Goal: Information Seeking & Learning: Learn about a topic

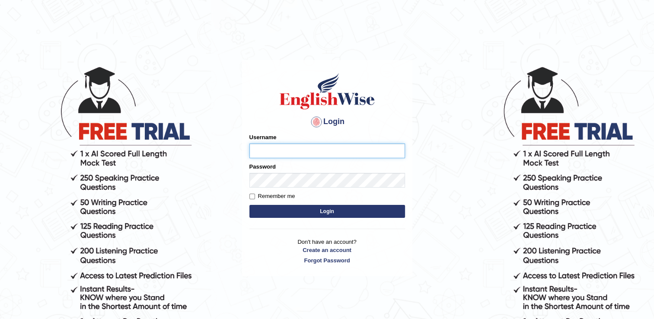
type input "NancyN"
drag, startPoint x: 295, startPoint y: 210, endPoint x: 267, endPoint y: 204, distance: 29.2
click at [267, 204] on form "Please fix the following errors: Username NancyN Password Remember me Login" at bounding box center [327, 176] width 156 height 87
click at [269, 210] on button "Login" at bounding box center [327, 211] width 156 height 13
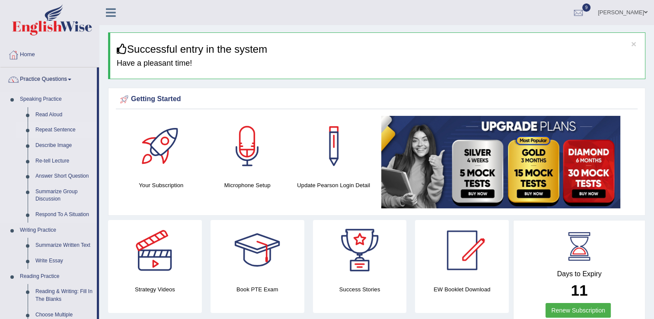
click at [59, 127] on link "Repeat Sentence" at bounding box center [64, 130] width 65 height 16
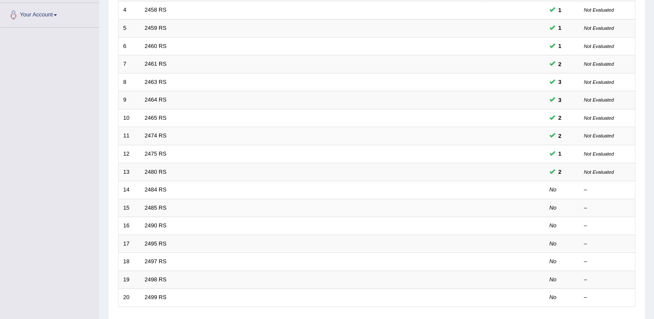
scroll to position [251, 0]
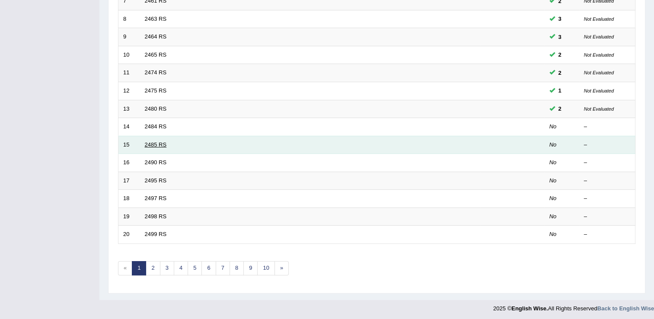
click at [159, 141] on link "2485 RS" at bounding box center [156, 144] width 22 height 6
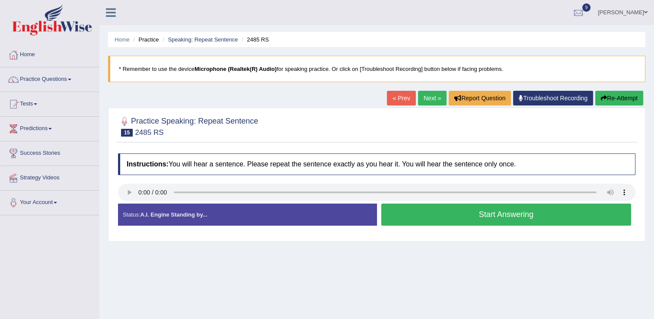
click at [460, 213] on button "Start Answering" at bounding box center [506, 215] width 250 height 22
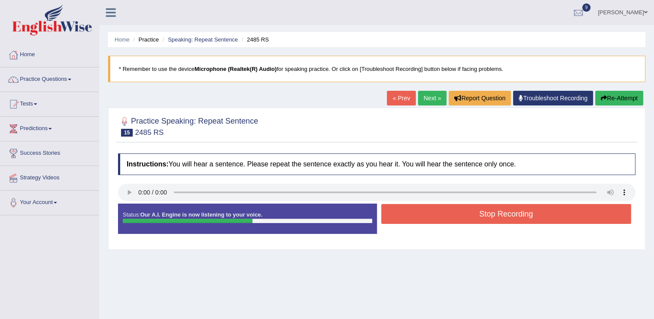
click at [604, 96] on icon "button" at bounding box center [604, 98] width 6 height 6
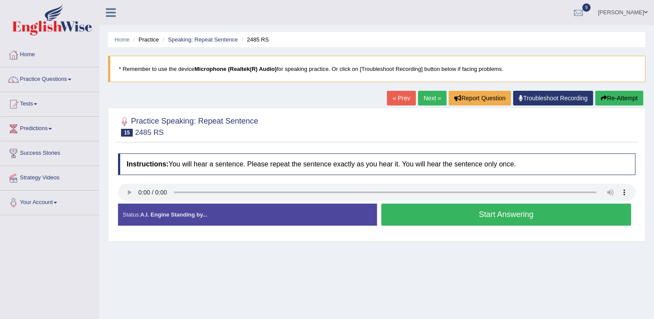
click at [427, 211] on button "Start Answering" at bounding box center [506, 215] width 250 height 22
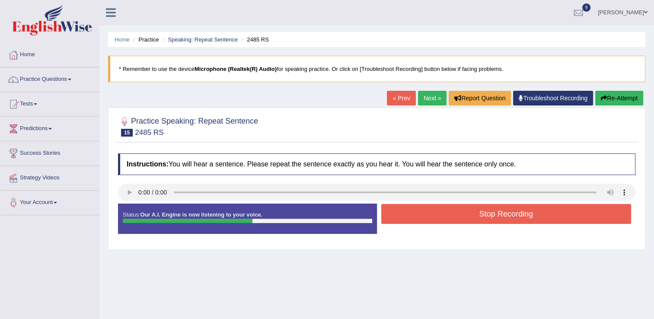
click at [451, 223] on button "Stop Recording" at bounding box center [506, 214] width 250 height 20
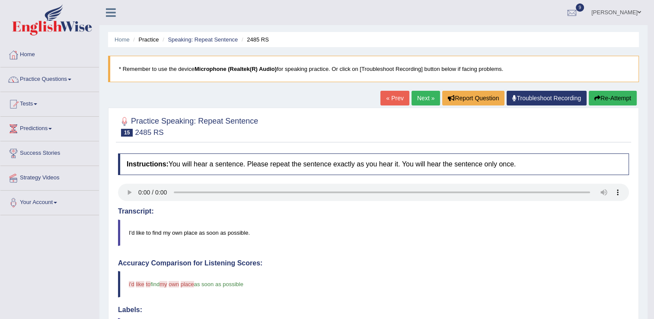
click at [420, 97] on link "Next »" at bounding box center [425, 98] width 29 height 15
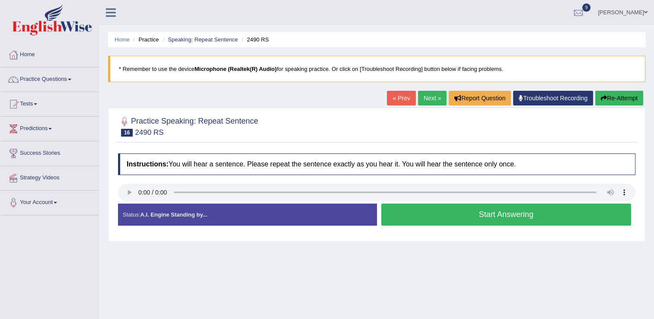
click at [463, 215] on button "Start Answering" at bounding box center [506, 215] width 250 height 22
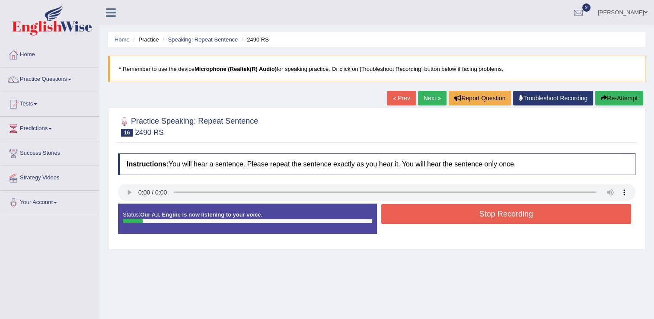
click at [463, 215] on button "Stop Recording" at bounding box center [506, 214] width 250 height 20
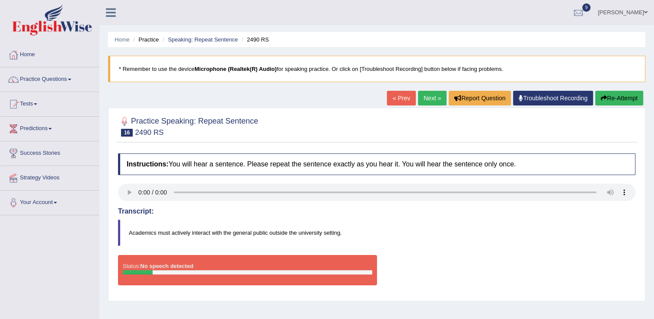
click at [607, 96] on button "Re-Attempt" at bounding box center [619, 98] width 48 height 15
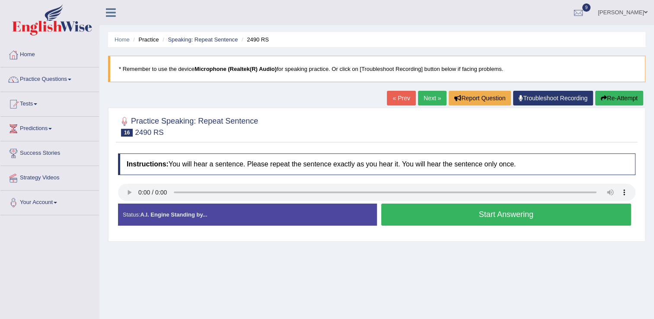
click at [432, 215] on button "Start Answering" at bounding box center [506, 215] width 250 height 22
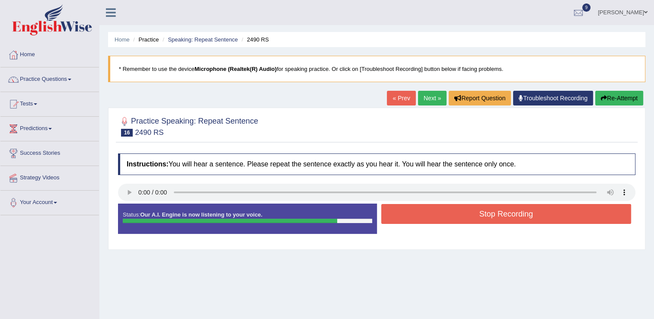
click at [432, 215] on button "Stop Recording" at bounding box center [506, 214] width 250 height 20
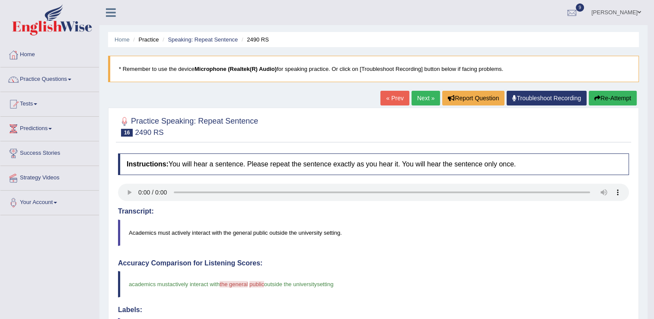
click at [420, 98] on link "Next »" at bounding box center [425, 98] width 29 height 15
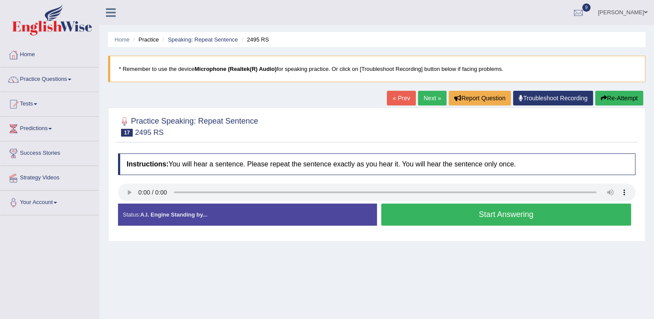
click at [489, 213] on button "Start Answering" at bounding box center [506, 215] width 250 height 22
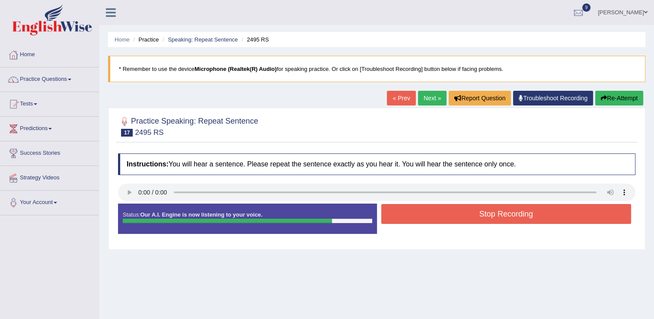
click at [489, 213] on button "Stop Recording" at bounding box center [506, 214] width 250 height 20
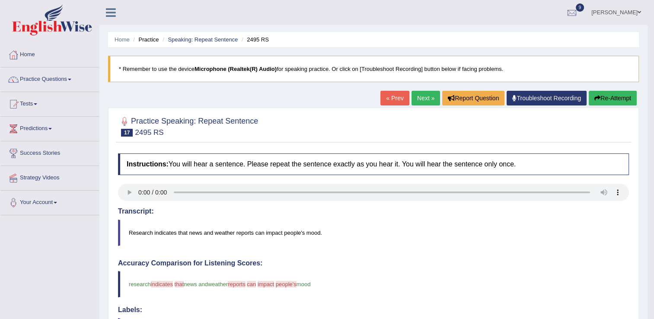
click at [419, 97] on link "Next »" at bounding box center [425, 98] width 29 height 15
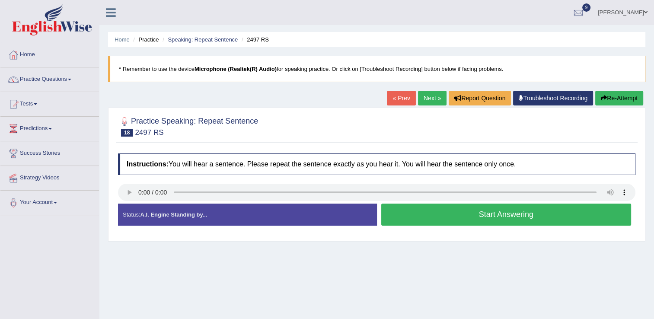
click at [409, 211] on button "Start Answering" at bounding box center [506, 215] width 250 height 22
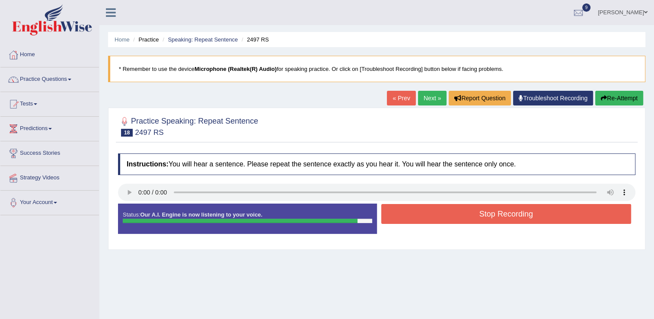
click at [409, 213] on button "Stop Recording" at bounding box center [506, 214] width 250 height 20
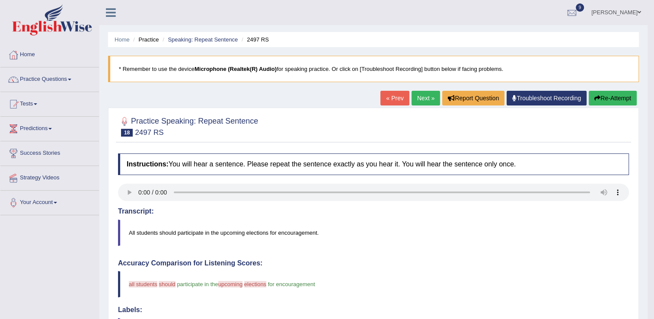
click at [617, 95] on button "Re-Attempt" at bounding box center [613, 98] width 48 height 15
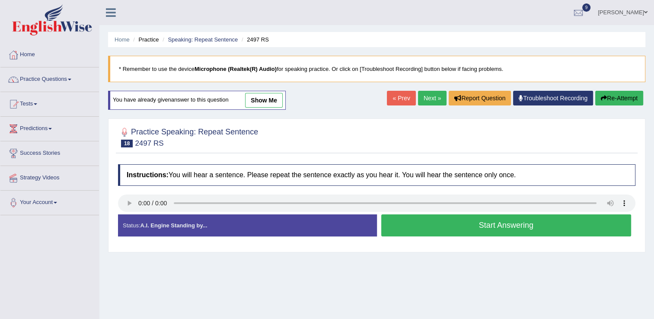
click at [487, 224] on button "Start Answering" at bounding box center [506, 225] width 250 height 22
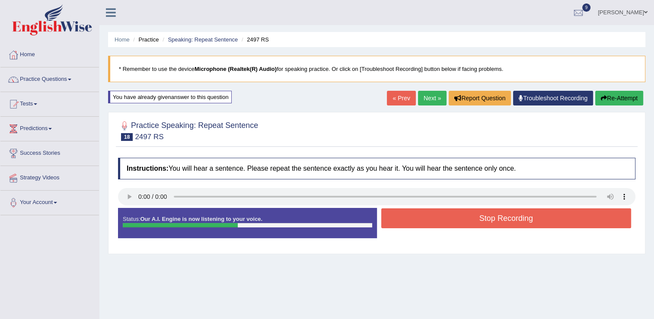
click at [487, 224] on button "Stop Recording" at bounding box center [506, 218] width 250 height 20
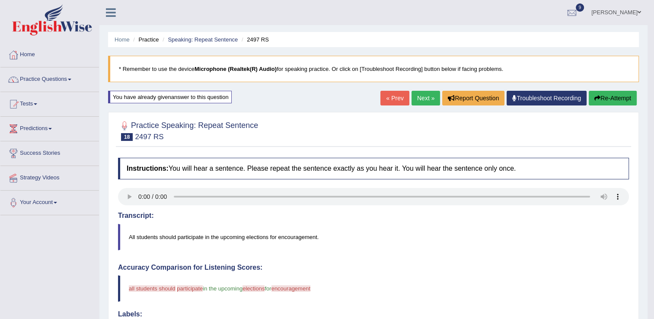
click at [616, 93] on button "Re-Attempt" at bounding box center [613, 98] width 48 height 15
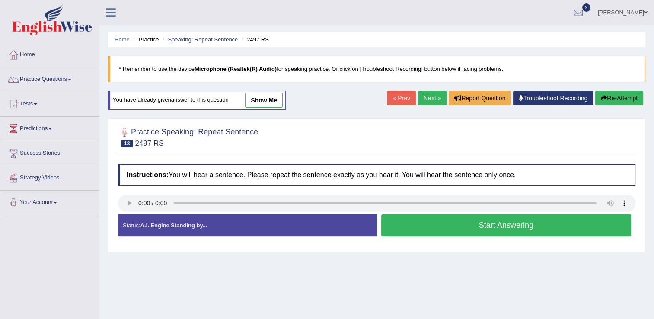
click at [490, 225] on button "Start Answering" at bounding box center [506, 225] width 250 height 22
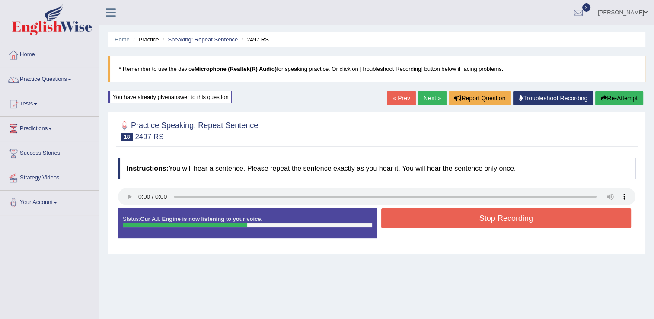
click at [491, 221] on button "Stop Recording" at bounding box center [506, 218] width 250 height 20
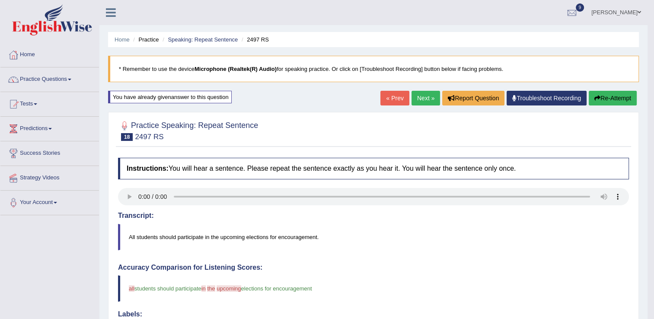
click at [420, 97] on link "Next »" at bounding box center [425, 98] width 29 height 15
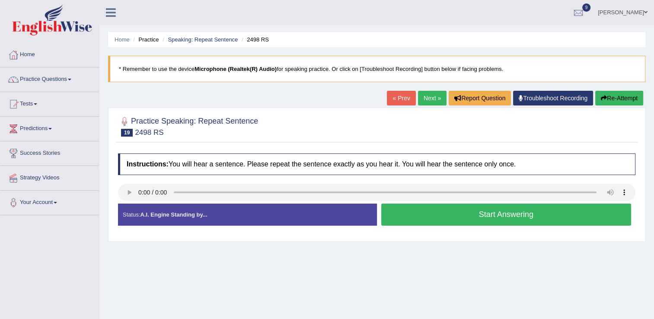
click at [439, 217] on button "Start Answering" at bounding box center [506, 215] width 250 height 22
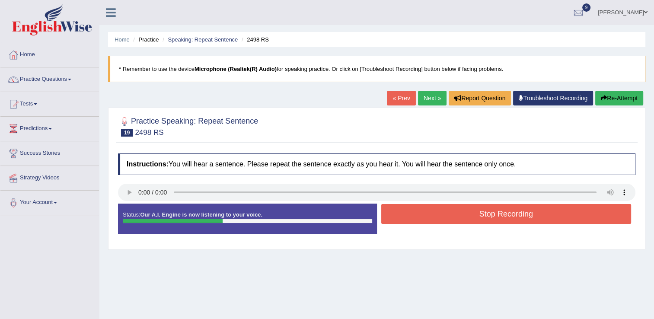
click at [439, 217] on button "Stop Recording" at bounding box center [506, 214] width 250 height 20
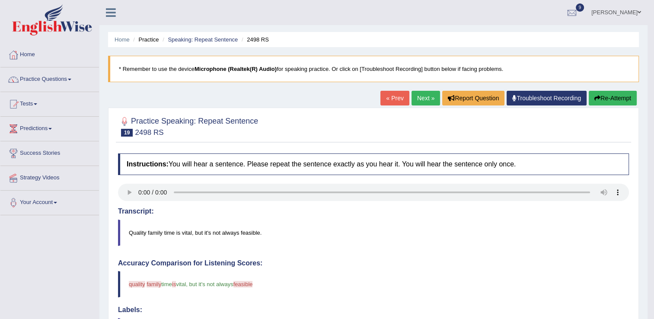
click at [607, 95] on button "Re-Attempt" at bounding box center [613, 98] width 48 height 15
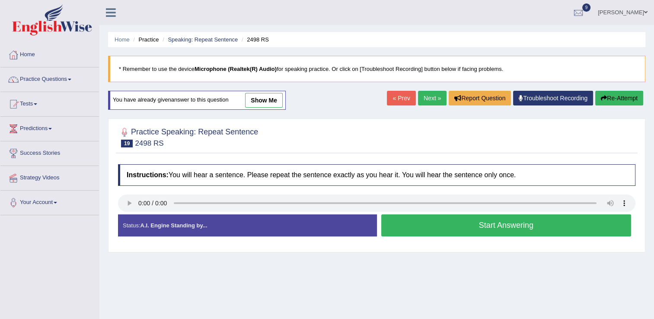
click at [455, 224] on button "Start Answering" at bounding box center [506, 225] width 250 height 22
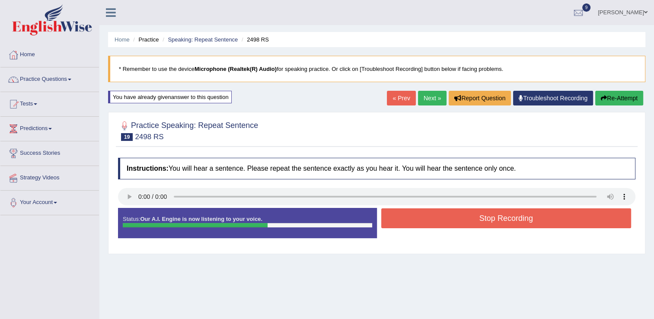
click at [455, 219] on button "Stop Recording" at bounding box center [506, 218] width 250 height 20
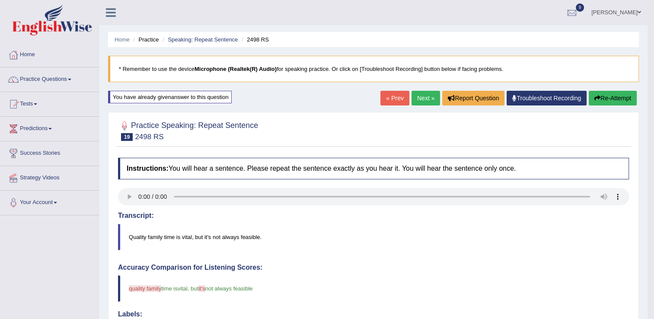
click at [621, 99] on button "Re-Attempt" at bounding box center [613, 98] width 48 height 15
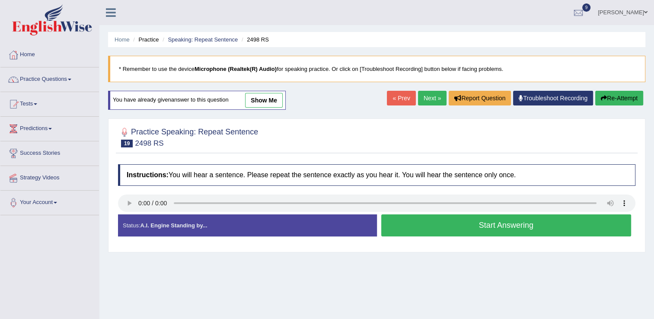
click at [439, 227] on button "Start Answering" at bounding box center [506, 225] width 250 height 22
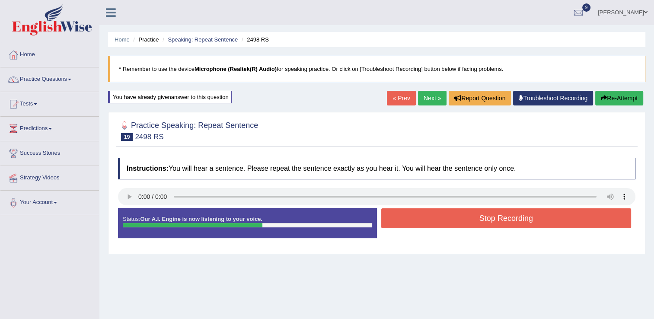
click at [439, 219] on button "Stop Recording" at bounding box center [506, 218] width 250 height 20
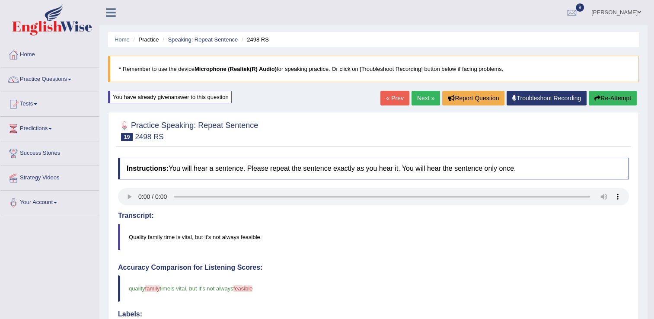
click at [610, 96] on button "Re-Attempt" at bounding box center [613, 98] width 48 height 15
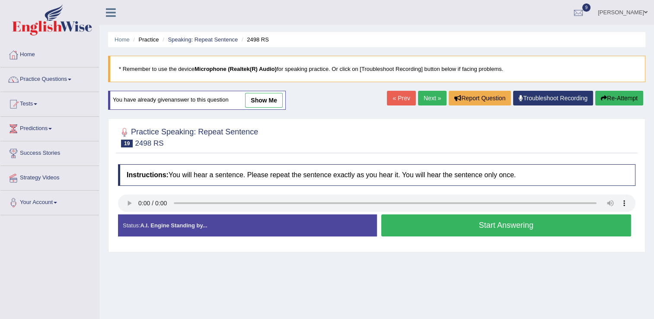
click at [498, 229] on button "Start Answering" at bounding box center [506, 225] width 250 height 22
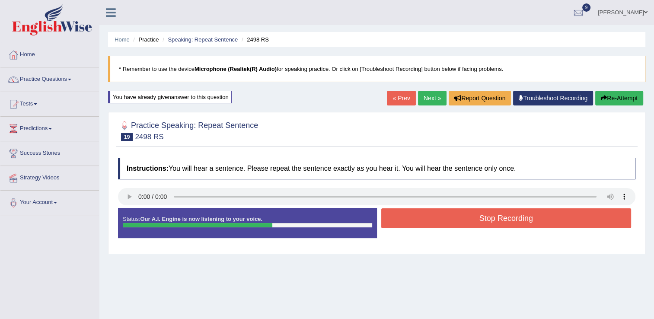
click at [494, 218] on button "Stop Recording" at bounding box center [506, 218] width 250 height 20
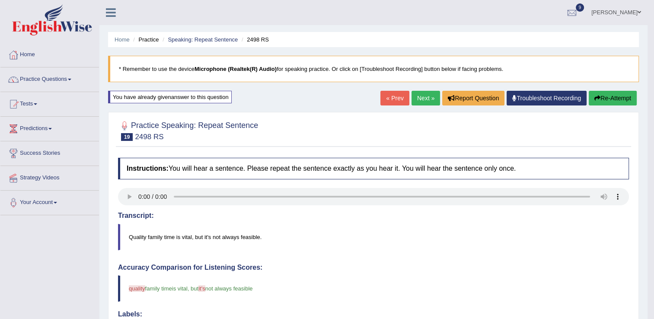
click at [415, 96] on link "Next »" at bounding box center [425, 98] width 29 height 15
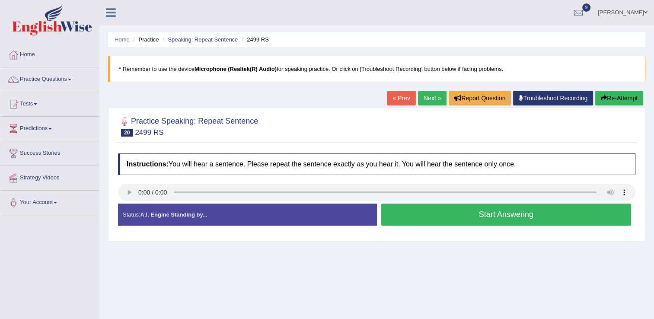
click at [446, 212] on button "Start Answering" at bounding box center [506, 215] width 250 height 22
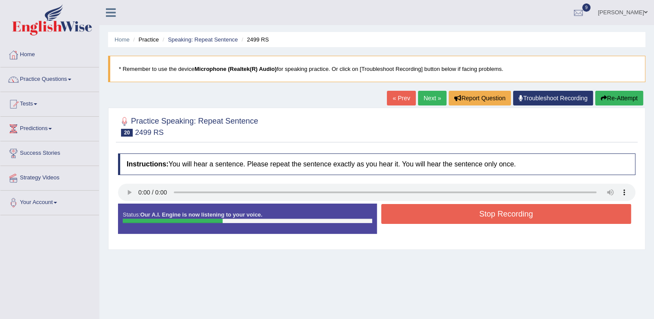
click at [446, 212] on button "Stop Recording" at bounding box center [506, 214] width 250 height 20
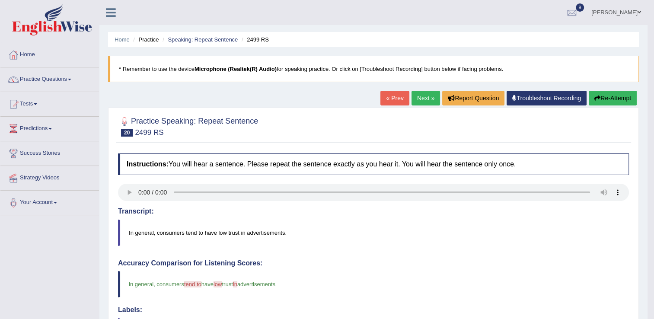
click at [420, 99] on link "Next »" at bounding box center [425, 98] width 29 height 15
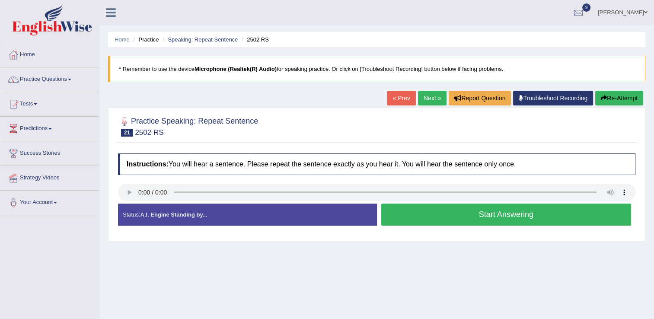
click at [434, 220] on button "Start Answering" at bounding box center [506, 215] width 250 height 22
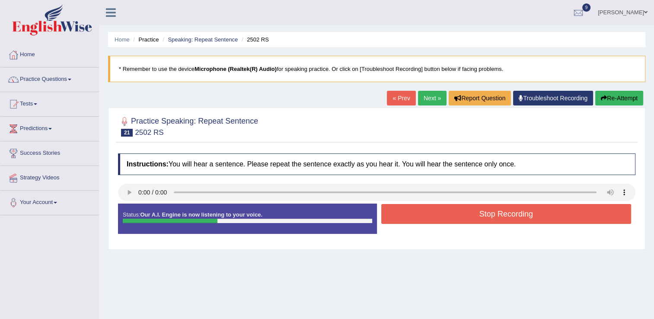
click at [434, 220] on button "Stop Recording" at bounding box center [506, 214] width 250 height 20
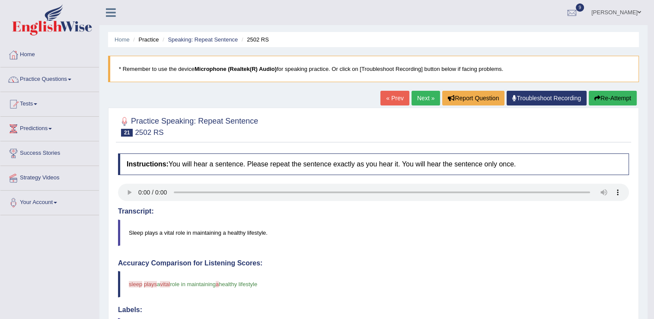
click at [418, 97] on link "Next »" at bounding box center [425, 98] width 29 height 15
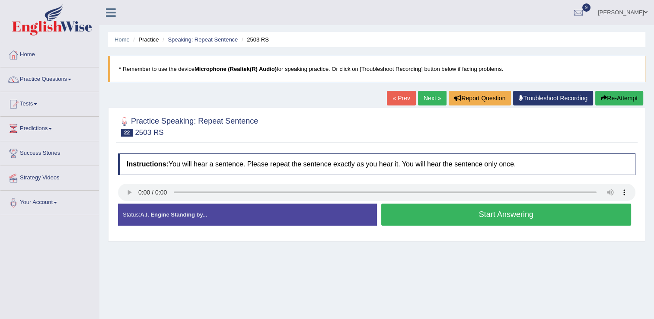
click at [421, 210] on button "Start Answering" at bounding box center [506, 215] width 250 height 22
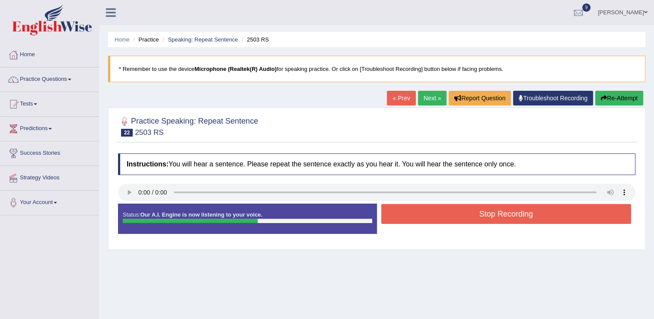
click at [421, 210] on button "Stop Recording" at bounding box center [506, 214] width 250 height 20
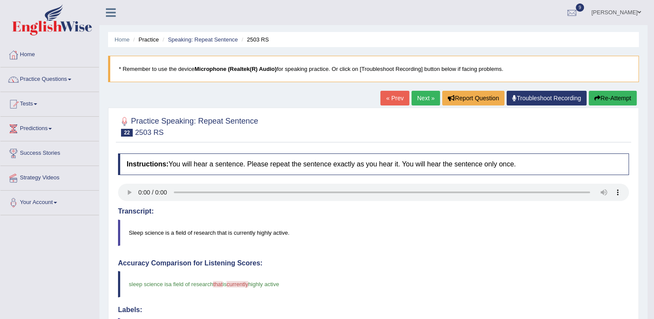
click at [430, 92] on link "Next »" at bounding box center [425, 98] width 29 height 15
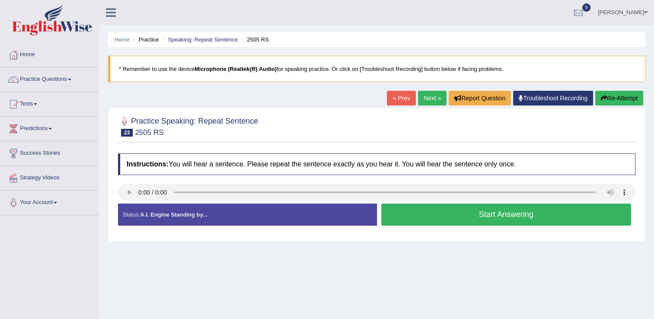
click at [442, 224] on button "Start Answering" at bounding box center [506, 215] width 250 height 22
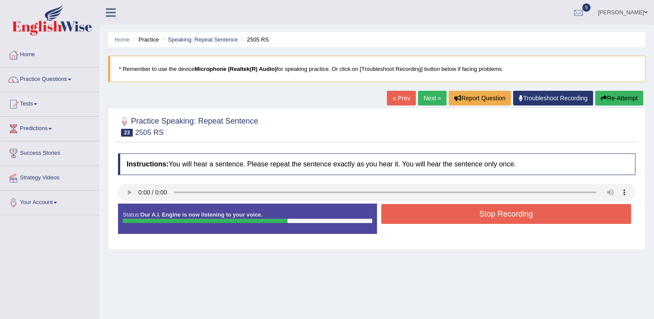
click at [442, 224] on div "Stop Recording" at bounding box center [506, 215] width 259 height 22
click at [449, 210] on button "Stop Recording" at bounding box center [506, 214] width 250 height 20
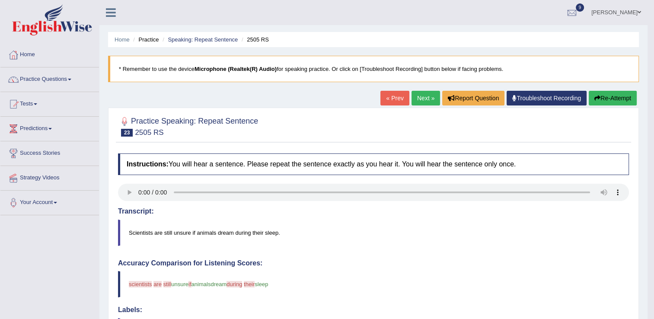
click at [423, 93] on link "Next »" at bounding box center [425, 98] width 29 height 15
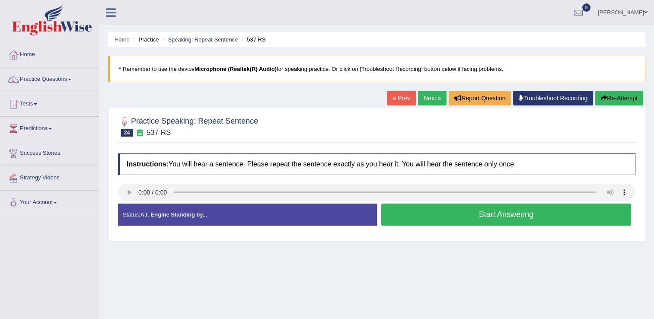
click at [468, 212] on button "Start Answering" at bounding box center [506, 215] width 250 height 22
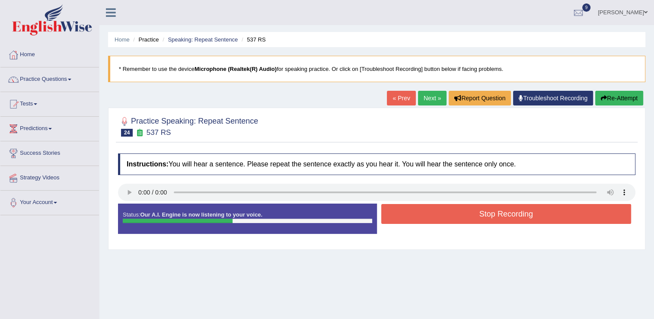
click at [468, 212] on button "Stop Recording" at bounding box center [506, 214] width 250 height 20
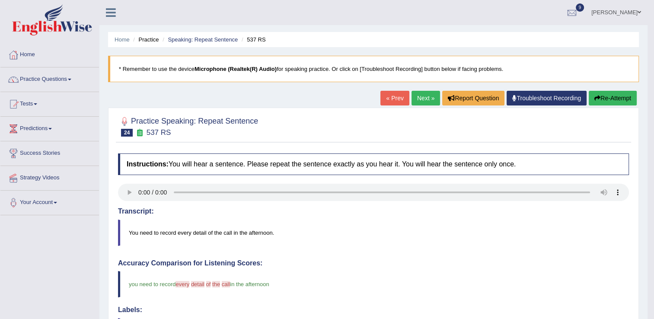
click at [420, 95] on link "Next »" at bounding box center [425, 98] width 29 height 15
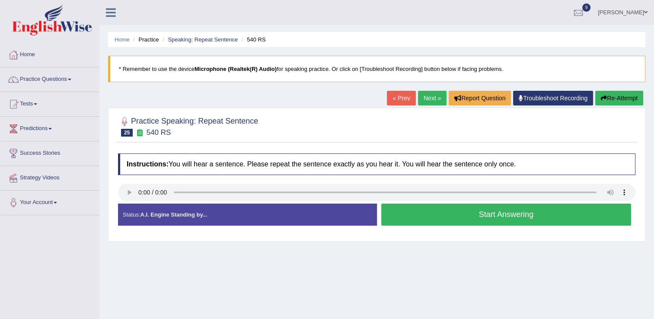
click at [394, 216] on button "Start Answering" at bounding box center [506, 215] width 250 height 22
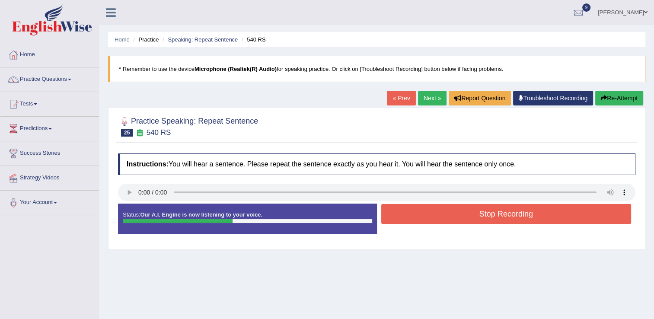
click at [424, 214] on button "Stop Recording" at bounding box center [506, 214] width 250 height 20
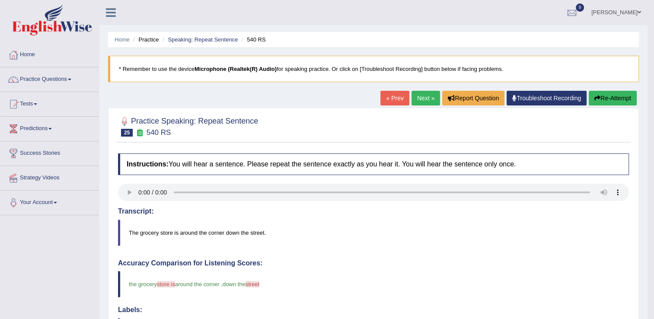
click at [605, 100] on button "Re-Attempt" at bounding box center [613, 98] width 48 height 15
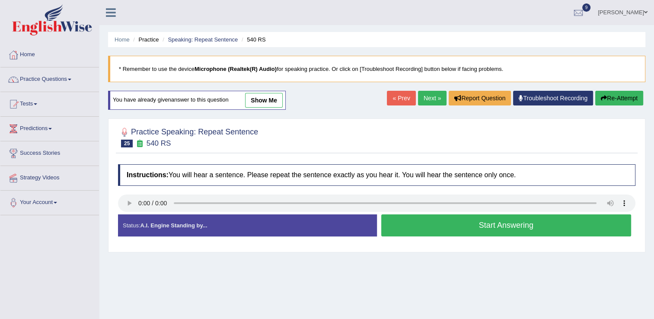
click at [423, 226] on button "Start Answering" at bounding box center [506, 225] width 250 height 22
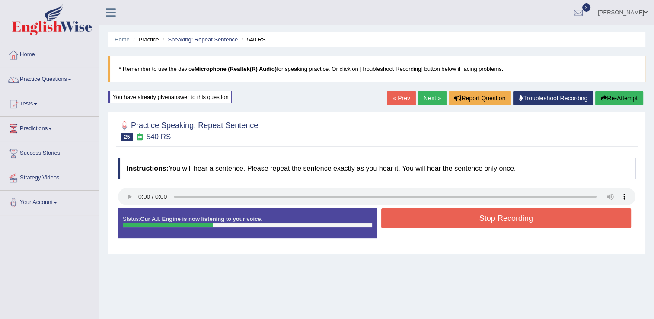
click at [423, 226] on button "Stop Recording" at bounding box center [506, 218] width 250 height 20
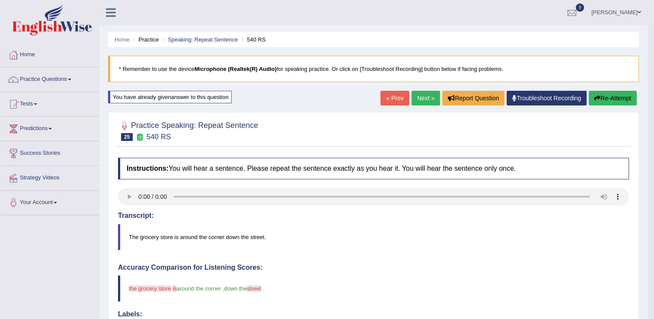
click at [415, 102] on link "Next »" at bounding box center [425, 98] width 29 height 15
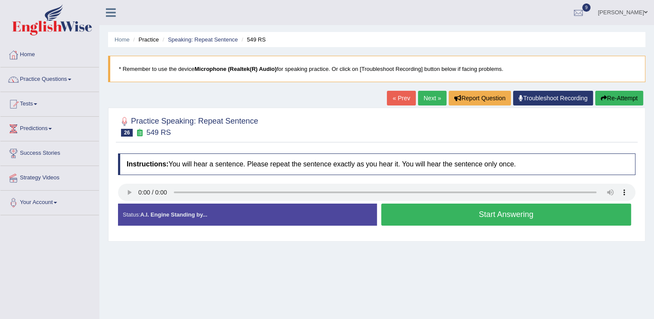
click at [465, 214] on button "Start Answering" at bounding box center [506, 215] width 250 height 22
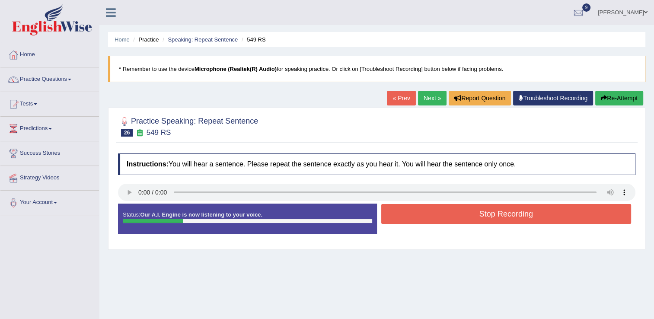
click at [465, 214] on button "Stop Recording" at bounding box center [506, 214] width 250 height 20
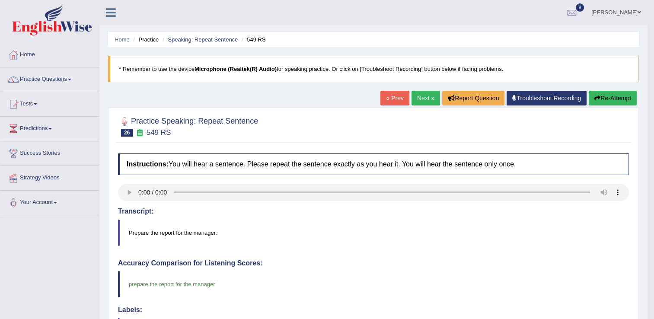
click at [422, 96] on link "Next »" at bounding box center [425, 98] width 29 height 15
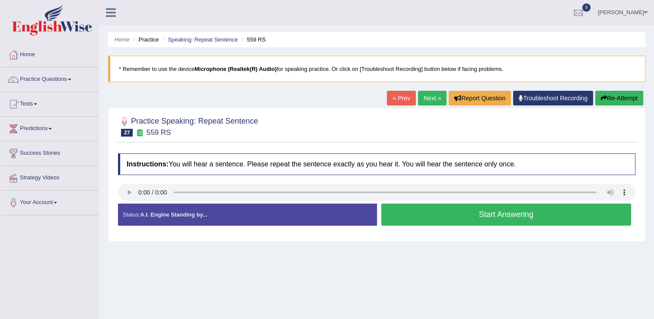
click at [429, 207] on button "Start Answering" at bounding box center [506, 215] width 250 height 22
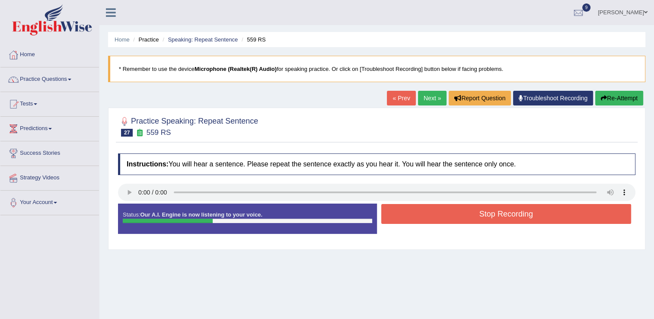
click at [428, 209] on button "Stop Recording" at bounding box center [506, 214] width 250 height 20
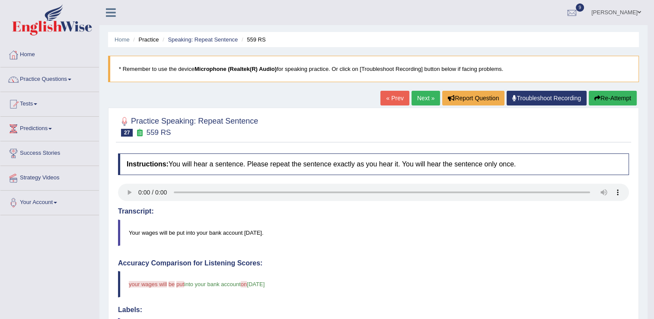
click at [607, 98] on button "Re-Attempt" at bounding box center [613, 98] width 48 height 15
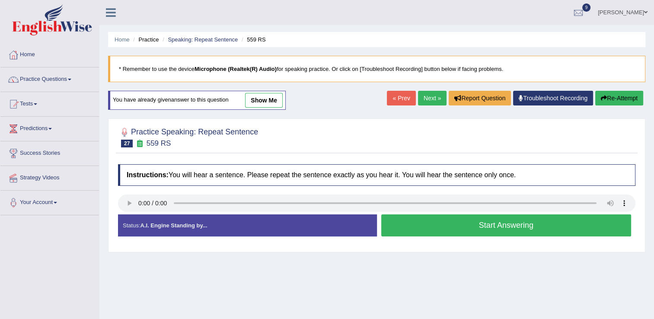
click at [470, 224] on button "Start Answering" at bounding box center [506, 225] width 250 height 22
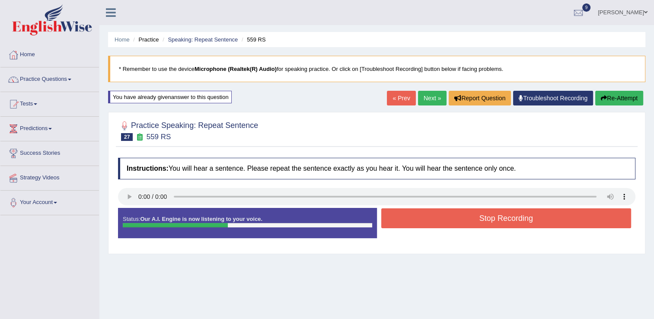
click at [475, 214] on button "Stop Recording" at bounding box center [506, 218] width 250 height 20
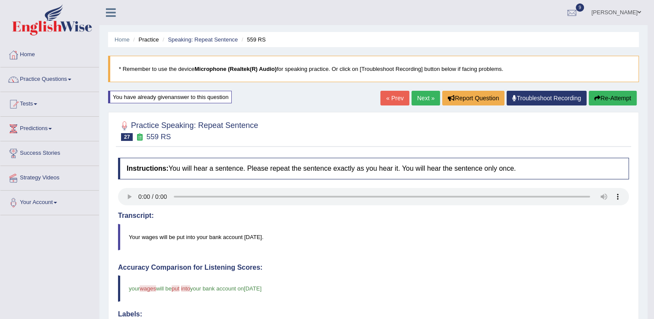
click at [411, 94] on link "Next »" at bounding box center [425, 98] width 29 height 15
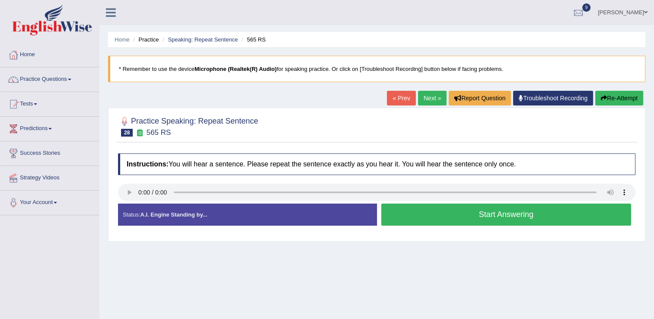
click at [422, 226] on div "Start Answering" at bounding box center [506, 216] width 259 height 24
click at [423, 217] on button "Start Answering" at bounding box center [506, 215] width 250 height 22
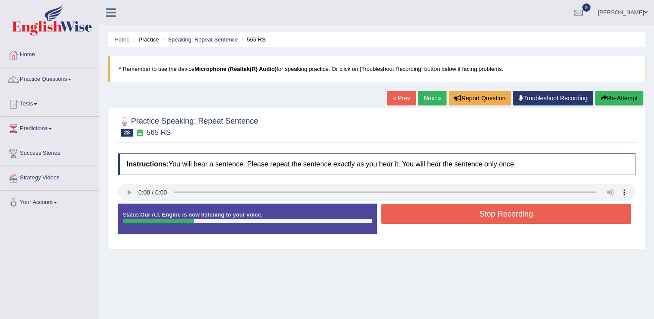
click at [423, 217] on button "Stop Recording" at bounding box center [506, 214] width 250 height 20
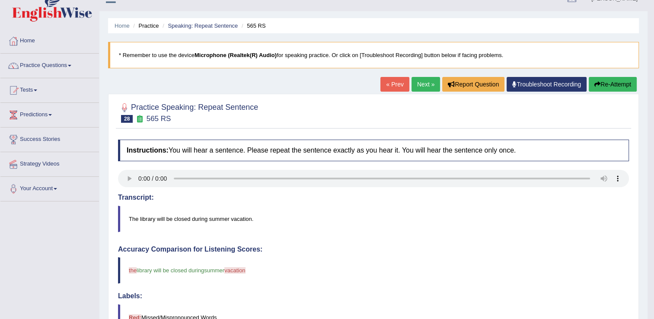
scroll to position [10, 0]
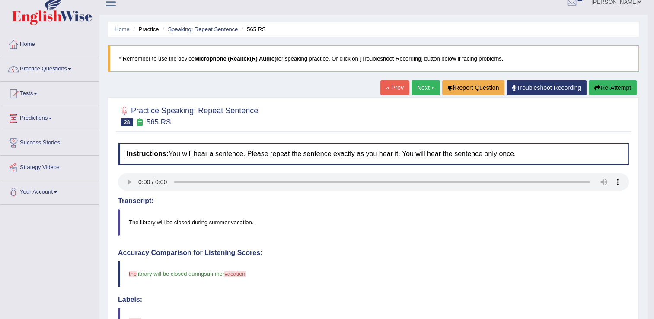
click at [423, 85] on link "Next »" at bounding box center [425, 87] width 29 height 15
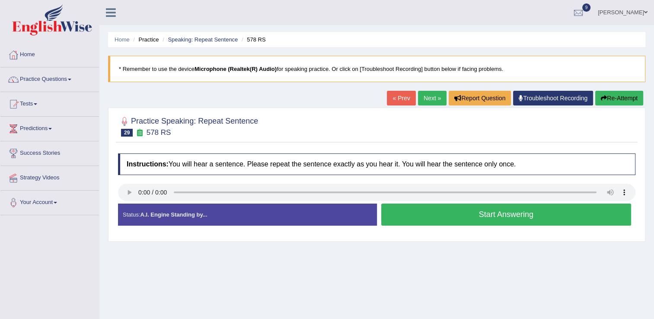
click at [416, 211] on button "Start Answering" at bounding box center [506, 215] width 250 height 22
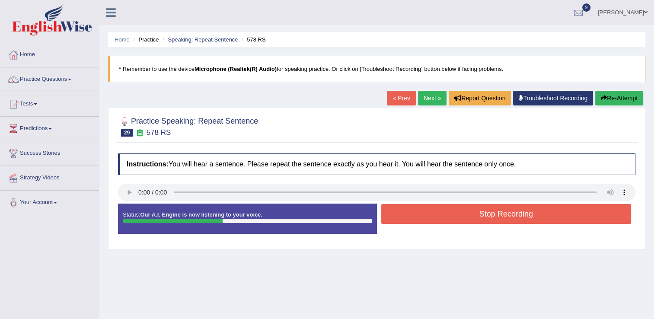
click at [416, 211] on button "Stop Recording" at bounding box center [506, 214] width 250 height 20
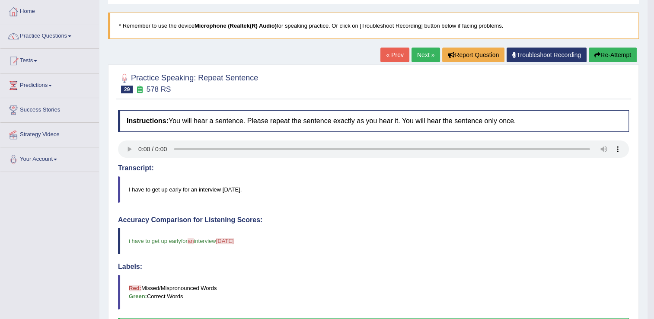
scroll to position [26, 0]
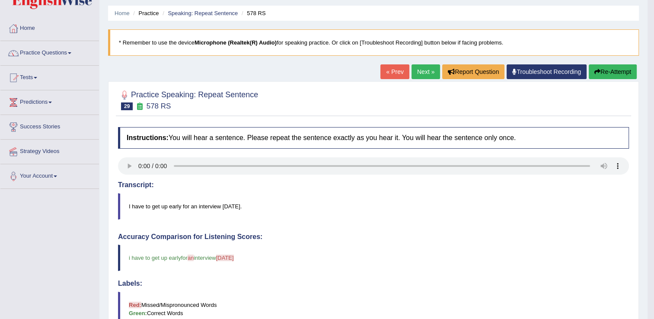
click at [425, 72] on link "Next »" at bounding box center [425, 71] width 29 height 15
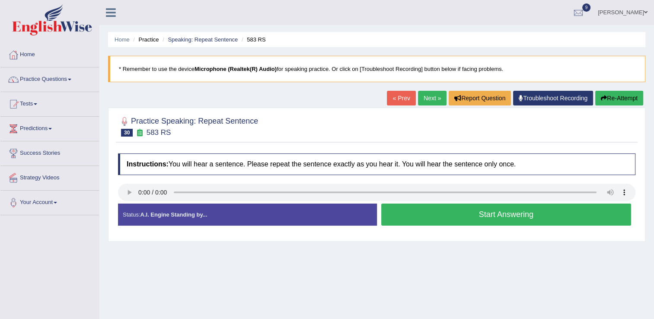
click at [414, 210] on button "Start Answering" at bounding box center [506, 215] width 250 height 22
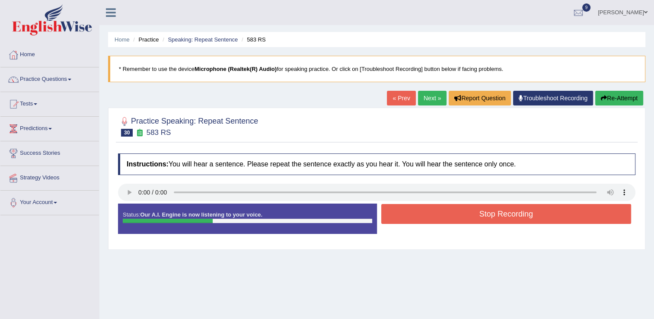
click at [415, 210] on button "Stop Recording" at bounding box center [506, 214] width 250 height 20
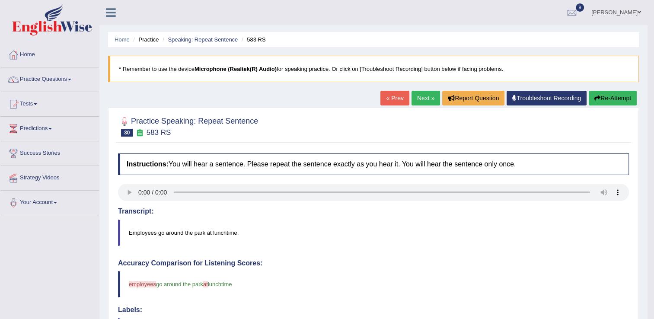
click at [419, 99] on link "Next »" at bounding box center [425, 98] width 29 height 15
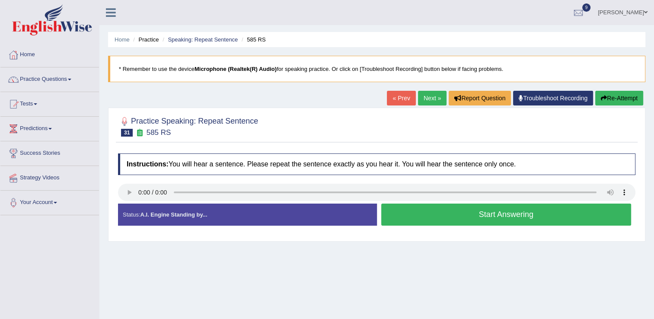
click at [400, 217] on button "Start Answering" at bounding box center [506, 215] width 250 height 22
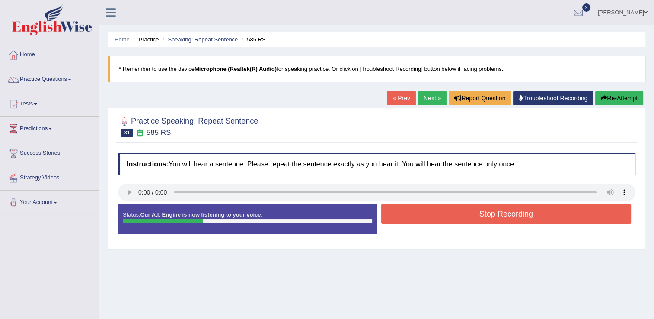
click at [400, 217] on button "Stop Recording" at bounding box center [506, 214] width 250 height 20
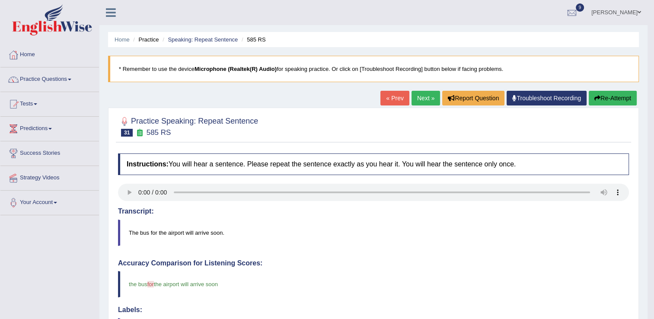
click at [419, 98] on link "Next »" at bounding box center [425, 98] width 29 height 15
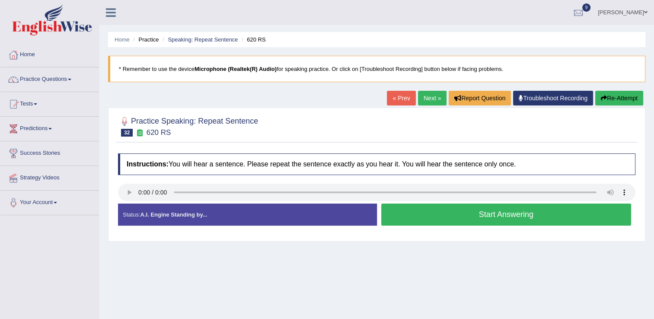
click at [448, 216] on button "Start Answering" at bounding box center [506, 215] width 250 height 22
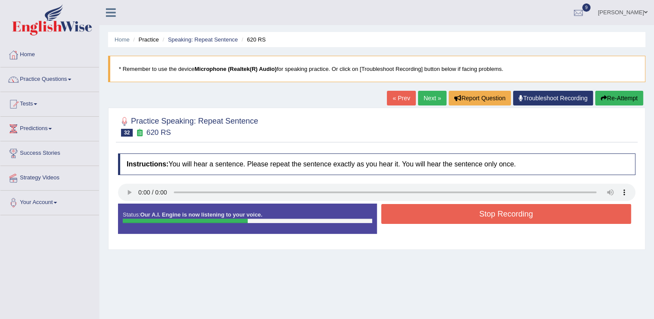
click at [448, 216] on button "Stop Recording" at bounding box center [506, 214] width 250 height 20
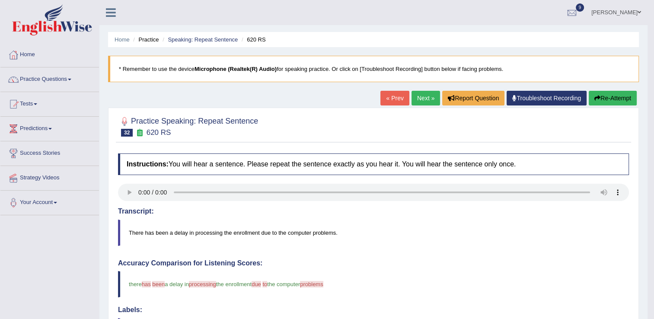
click at [418, 94] on link "Next »" at bounding box center [425, 98] width 29 height 15
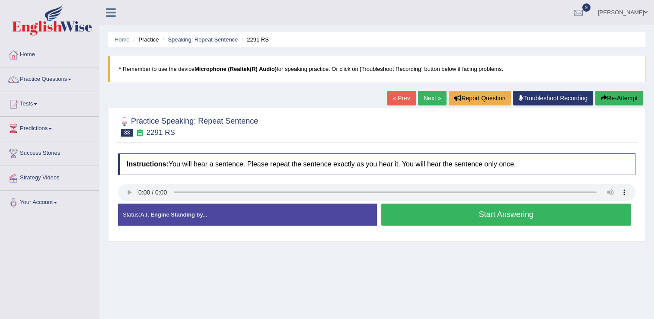
click at [437, 217] on button "Start Answering" at bounding box center [506, 215] width 250 height 22
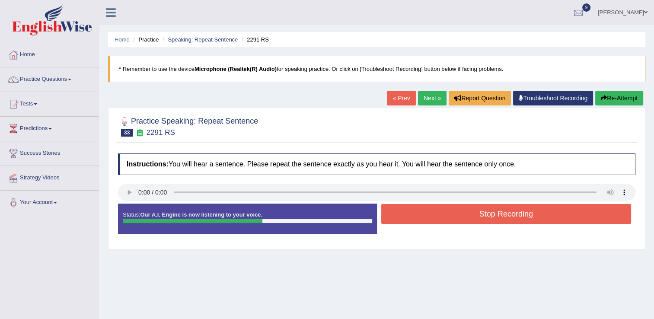
click at [437, 217] on button "Stop Recording" at bounding box center [506, 214] width 250 height 20
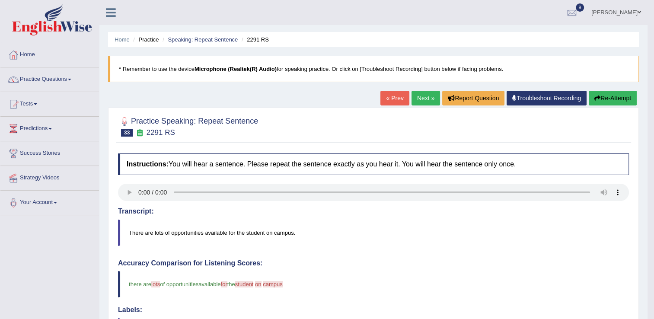
click at [420, 96] on link "Next »" at bounding box center [425, 98] width 29 height 15
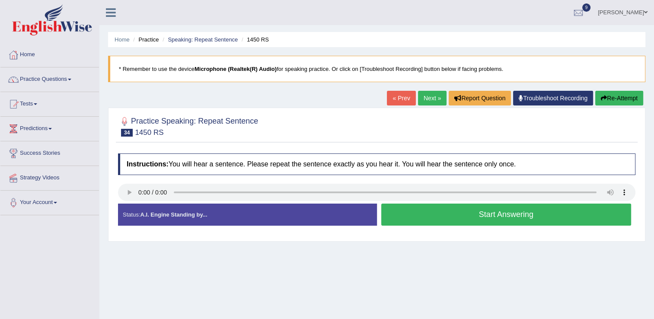
click at [437, 213] on button "Start Answering" at bounding box center [506, 215] width 250 height 22
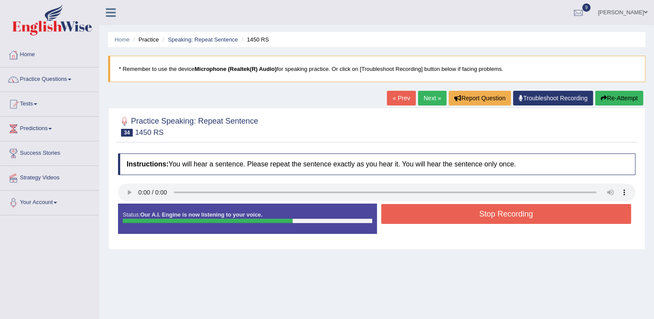
click at [437, 213] on button "Stop Recording" at bounding box center [506, 214] width 250 height 20
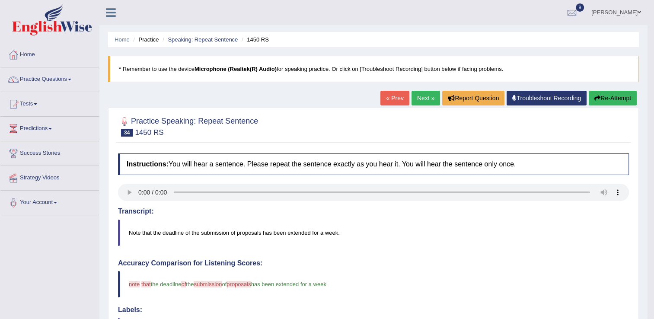
click at [422, 96] on link "Next »" at bounding box center [425, 98] width 29 height 15
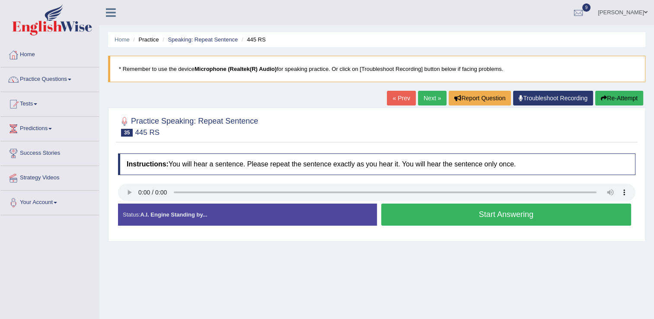
click at [410, 208] on button "Start Answering" at bounding box center [506, 215] width 250 height 22
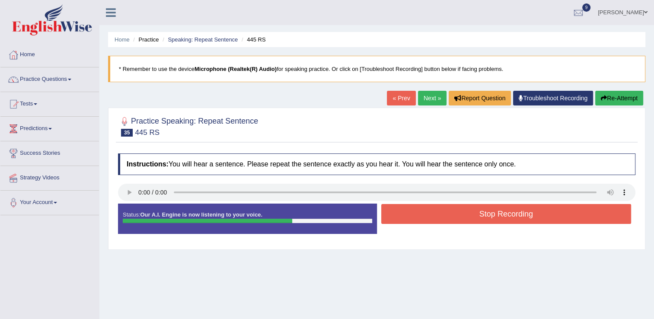
click at [410, 208] on button "Stop Recording" at bounding box center [506, 214] width 250 height 20
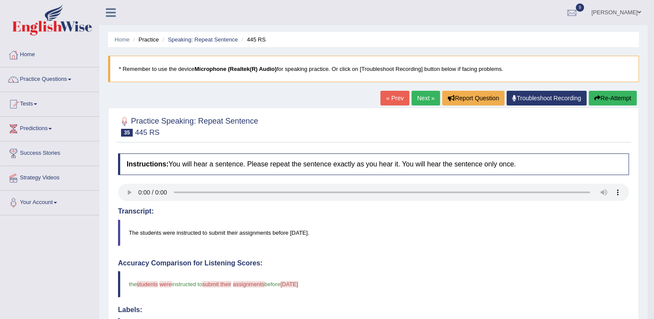
click at [416, 98] on link "Next »" at bounding box center [425, 98] width 29 height 15
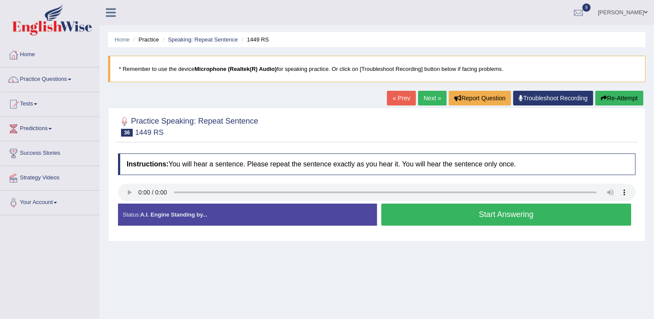
click at [115, 193] on div "Practice Speaking: Repeat Sentence 36 1449 RS Instructions: You will hear a sen…" at bounding box center [376, 175] width 537 height 134
click at [448, 220] on button "Start Answering" at bounding box center [506, 215] width 250 height 22
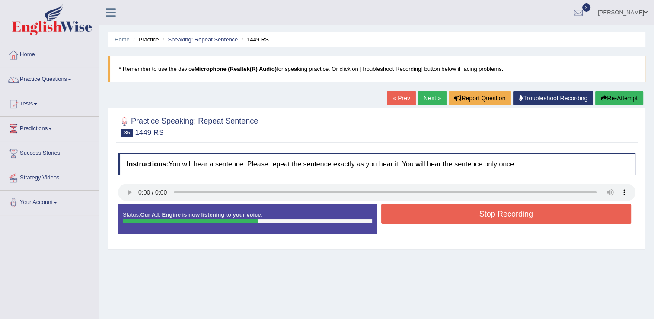
click at [448, 218] on button "Stop Recording" at bounding box center [506, 214] width 250 height 20
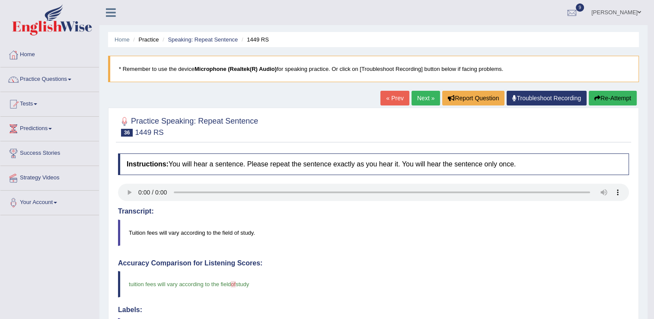
click at [422, 98] on link "Next »" at bounding box center [425, 98] width 29 height 15
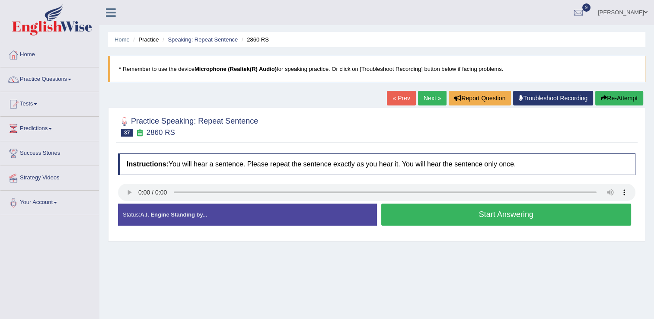
click at [422, 214] on button "Start Answering" at bounding box center [506, 215] width 250 height 22
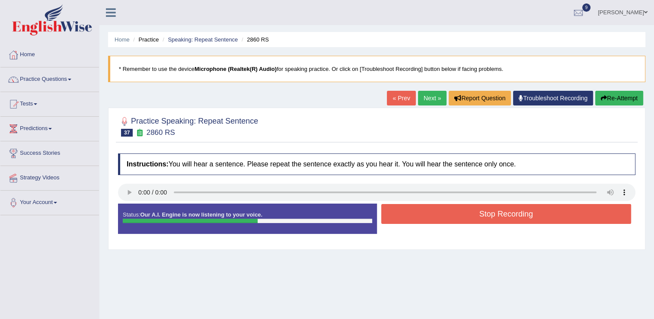
click at [422, 214] on button "Stop Recording" at bounding box center [506, 214] width 250 height 20
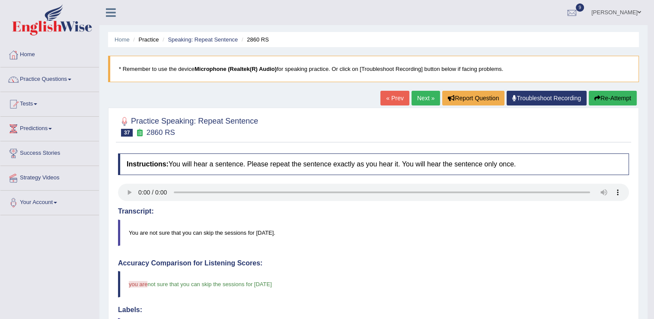
click at [418, 94] on link "Next »" at bounding box center [425, 98] width 29 height 15
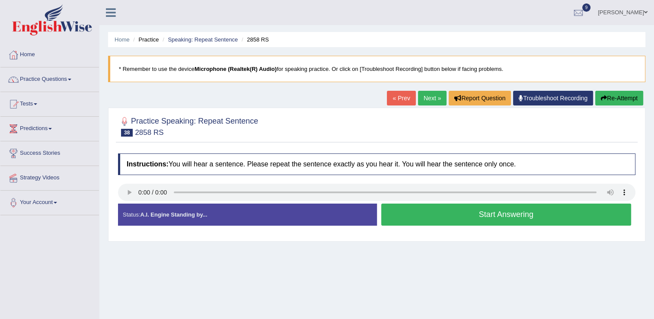
click at [434, 213] on button "Start Answering" at bounding box center [506, 215] width 250 height 22
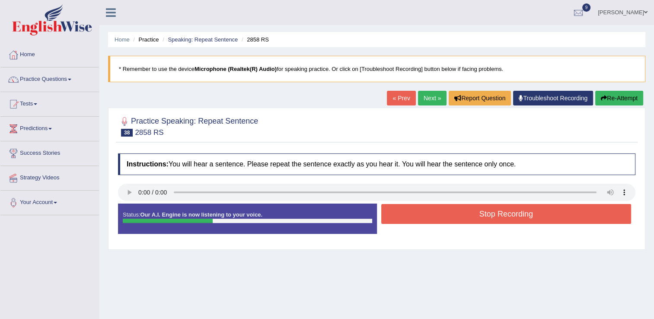
click at [434, 213] on button "Stop Recording" at bounding box center [506, 214] width 250 height 20
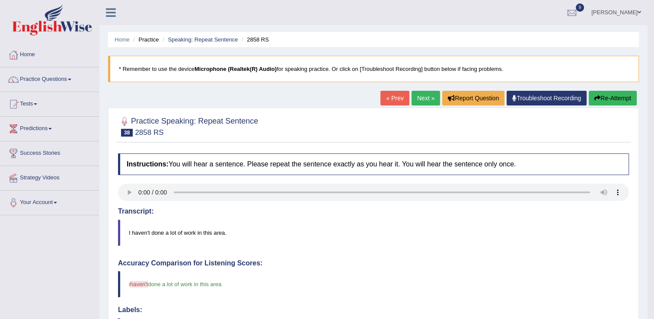
click at [427, 93] on link "Next »" at bounding box center [425, 98] width 29 height 15
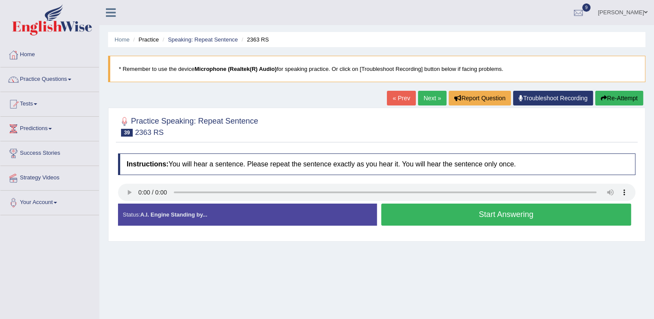
click at [426, 215] on button "Start Answering" at bounding box center [506, 215] width 250 height 22
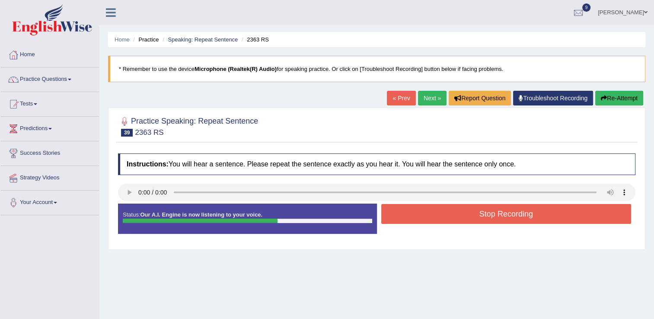
click at [426, 215] on button "Stop Recording" at bounding box center [506, 214] width 250 height 20
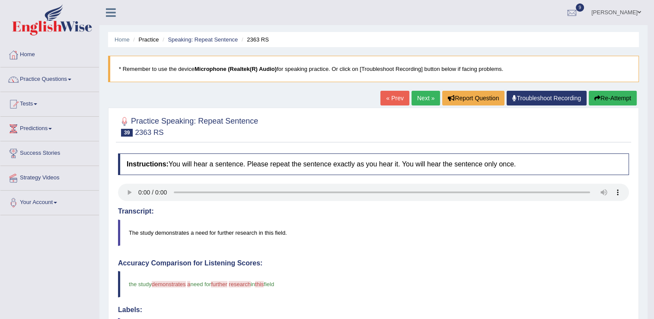
click at [418, 95] on link "Next »" at bounding box center [425, 98] width 29 height 15
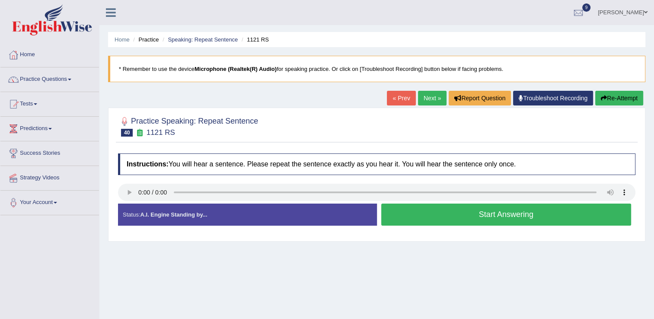
click at [429, 216] on button "Start Answering" at bounding box center [506, 215] width 250 height 22
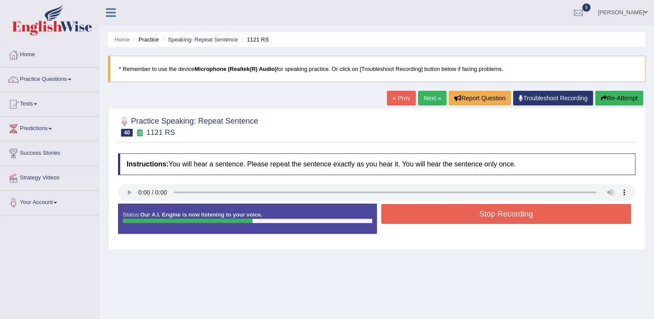
click at [428, 211] on button "Stop Recording" at bounding box center [506, 214] width 250 height 20
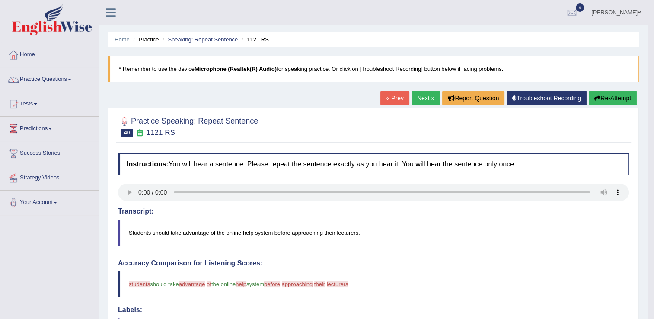
click at [605, 92] on button "Re-Attempt" at bounding box center [613, 98] width 48 height 15
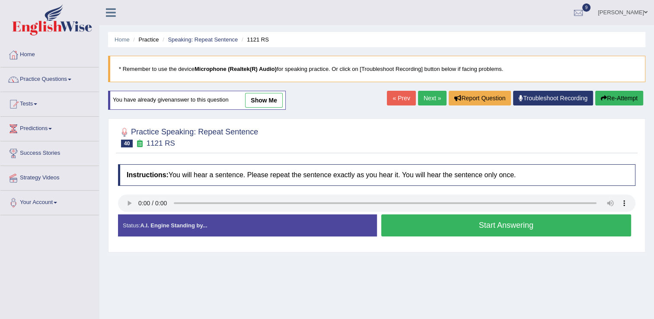
click at [463, 234] on button "Start Answering" at bounding box center [506, 225] width 250 height 22
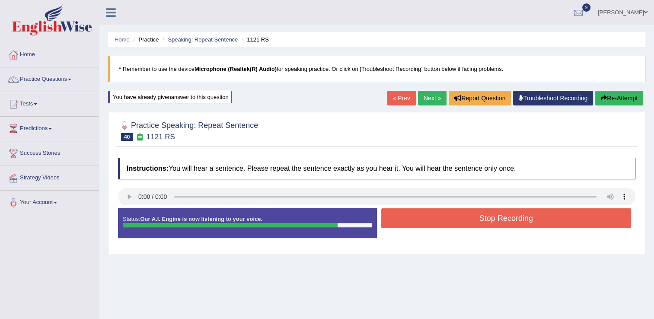
click at [450, 211] on button "Stop Recording" at bounding box center [506, 218] width 250 height 20
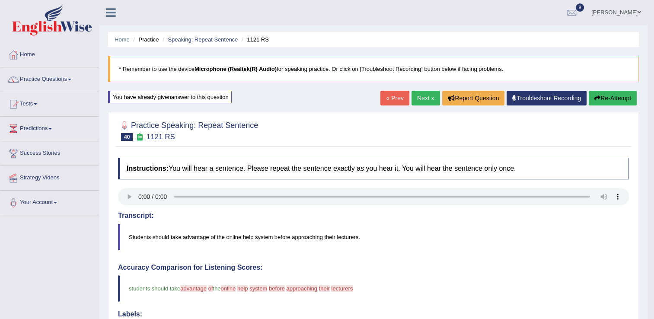
click at [430, 101] on link "Next »" at bounding box center [425, 98] width 29 height 15
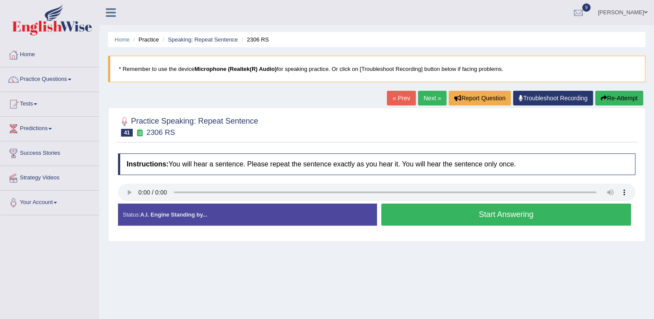
click at [462, 220] on button "Start Answering" at bounding box center [506, 215] width 250 height 22
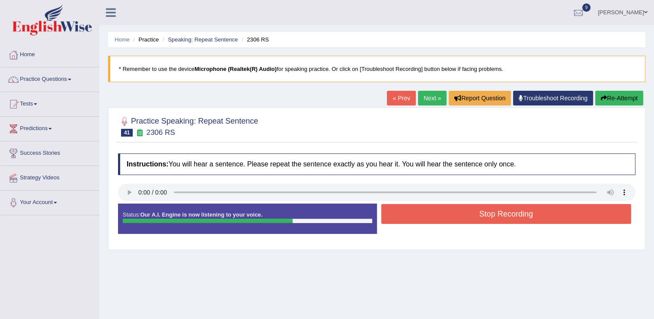
click at [463, 216] on button "Stop Recording" at bounding box center [506, 214] width 250 height 20
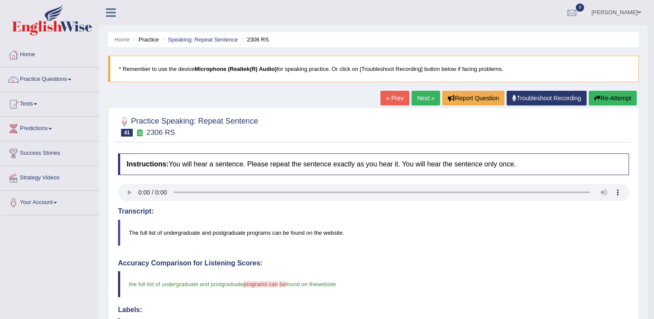
click at [425, 99] on link "Next »" at bounding box center [425, 98] width 29 height 15
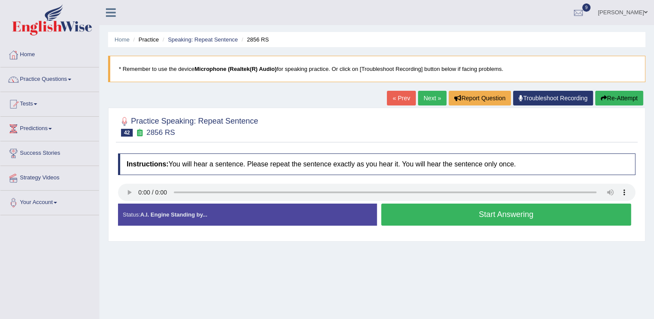
click at [401, 210] on button "Start Answering" at bounding box center [506, 215] width 250 height 22
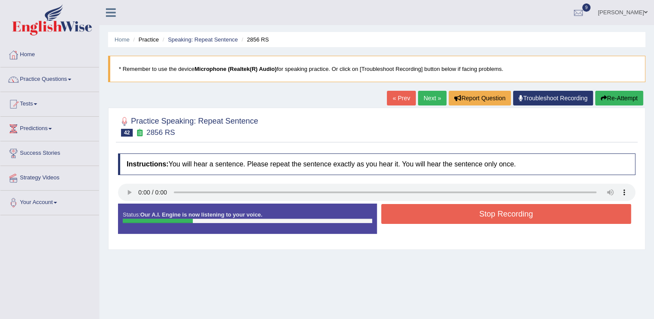
click at [401, 210] on button "Stop Recording" at bounding box center [506, 214] width 250 height 20
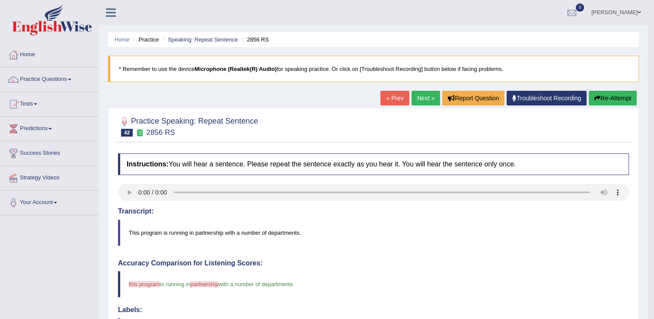
click at [420, 102] on link "Next »" at bounding box center [425, 98] width 29 height 15
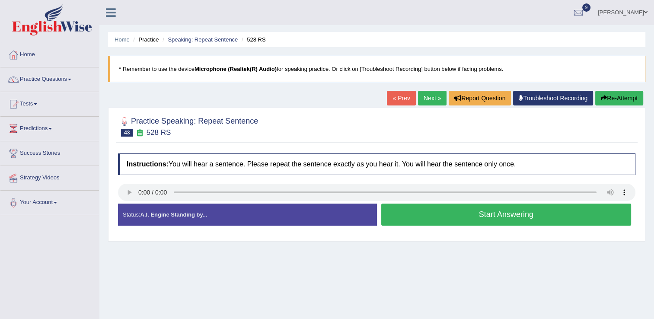
click at [426, 218] on button "Start Answering" at bounding box center [506, 215] width 250 height 22
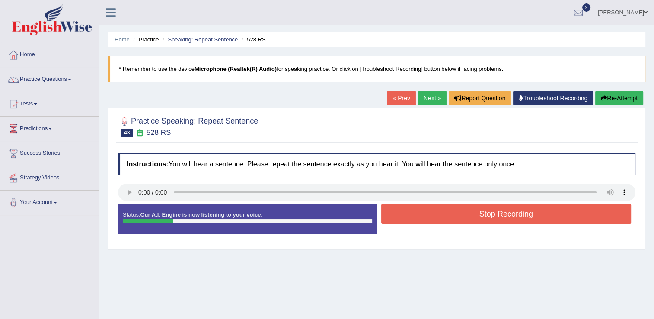
click at [426, 218] on button "Stop Recording" at bounding box center [506, 214] width 250 height 20
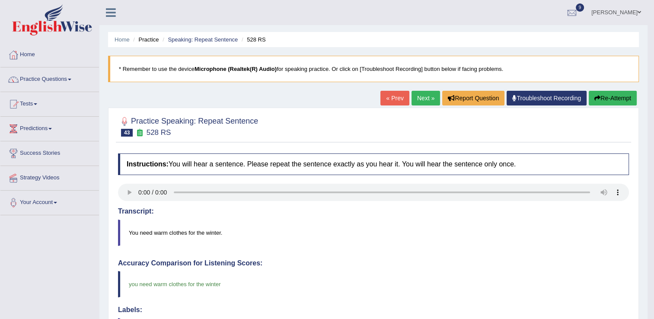
click at [419, 92] on link "Next »" at bounding box center [425, 98] width 29 height 15
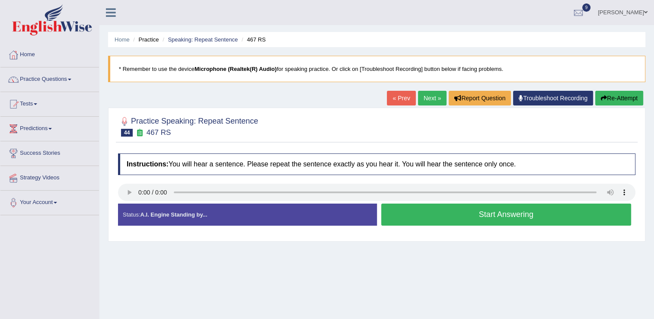
click at [439, 219] on button "Start Answering" at bounding box center [506, 215] width 250 height 22
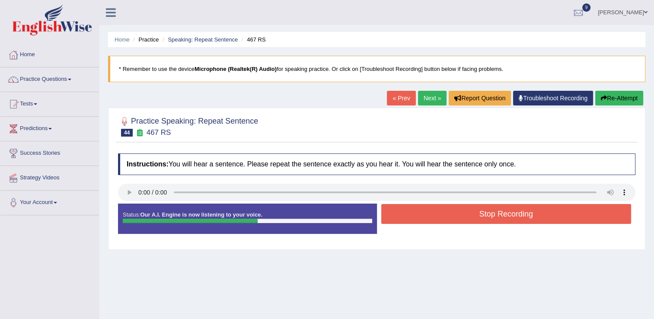
click at [439, 219] on button "Stop Recording" at bounding box center [506, 214] width 250 height 20
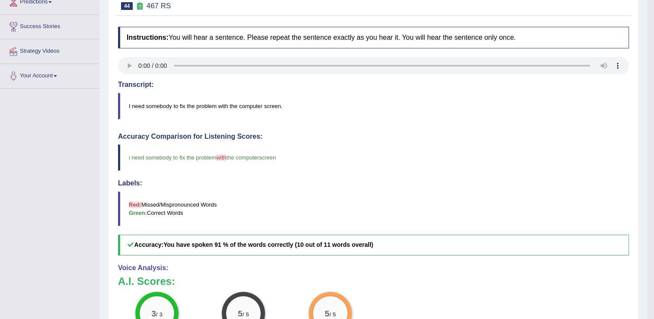
scroll to position [121, 0]
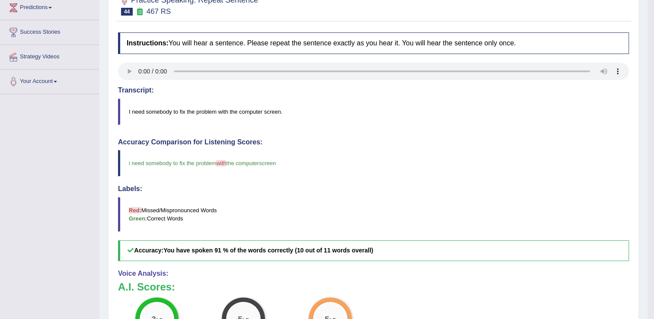
drag, startPoint x: 646, startPoint y: 80, endPoint x: 644, endPoint y: 72, distance: 8.9
click at [644, 72] on div "Home Practice Speaking: Repeat Sentence 467 RS * Remember to use the device Mic…" at bounding box center [373, 160] width 548 height 563
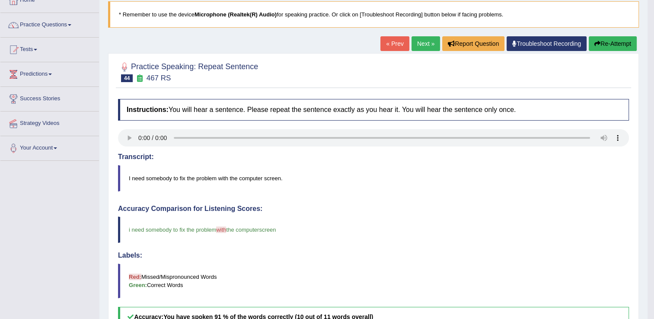
scroll to position [55, 0]
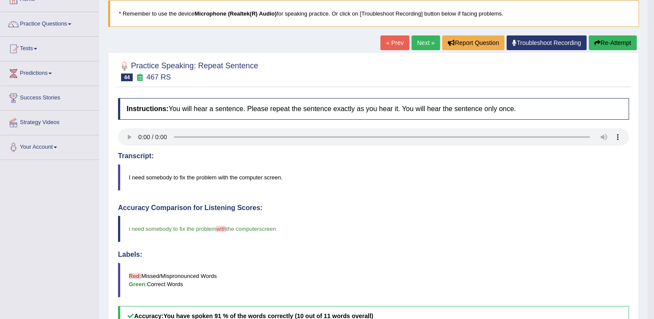
click at [418, 42] on link "Next »" at bounding box center [425, 42] width 29 height 15
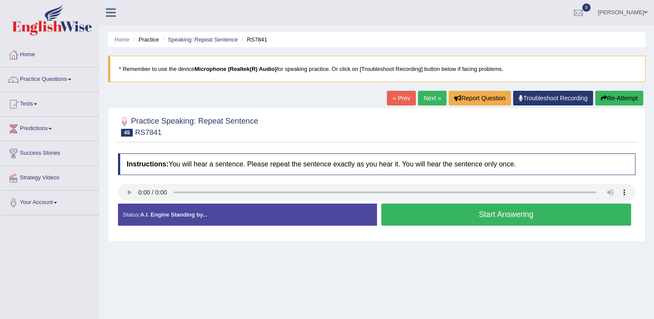
click at [417, 211] on button "Start Answering" at bounding box center [506, 215] width 250 height 22
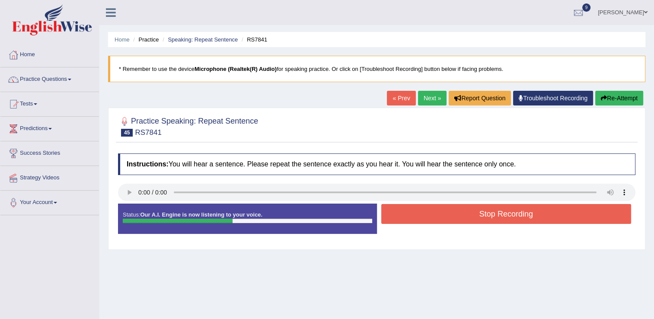
click at [417, 211] on button "Stop Recording" at bounding box center [506, 214] width 250 height 20
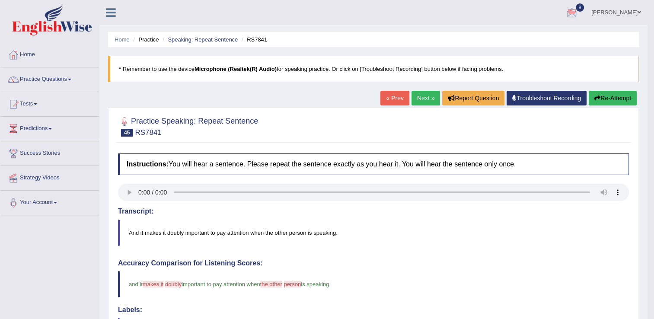
click at [595, 99] on icon "button" at bounding box center [597, 98] width 6 height 6
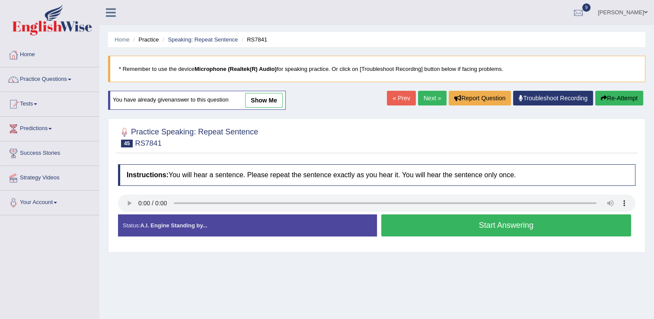
click at [488, 221] on button "Start Answering" at bounding box center [506, 225] width 250 height 22
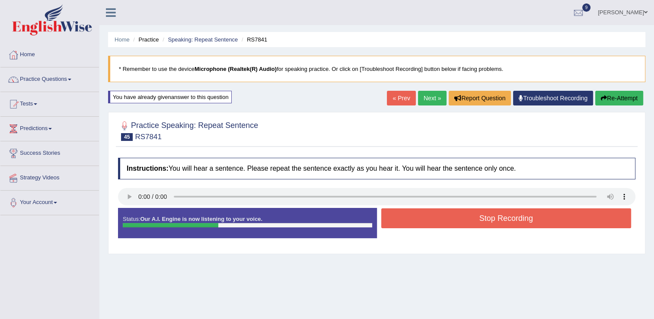
click at [488, 221] on button "Stop Recording" at bounding box center [506, 218] width 250 height 20
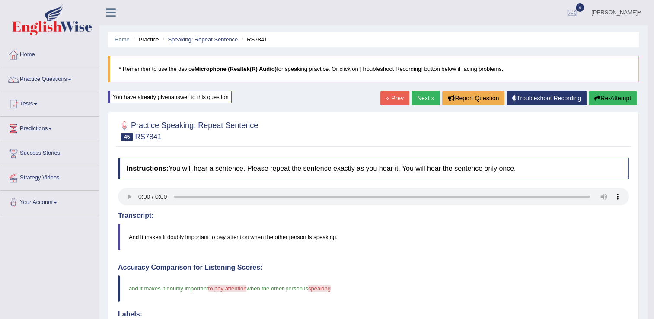
click at [425, 95] on link "Next »" at bounding box center [425, 98] width 29 height 15
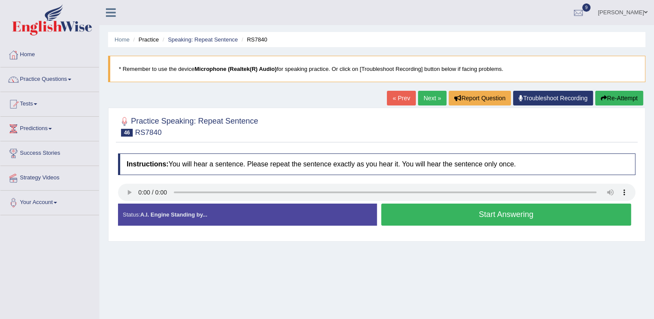
click at [427, 214] on button "Start Answering" at bounding box center [506, 215] width 250 height 22
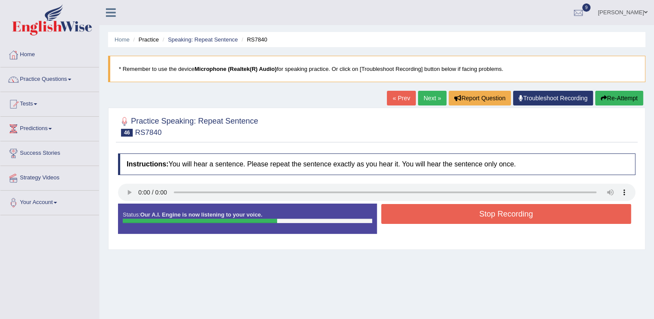
click at [427, 214] on button "Stop Recording" at bounding box center [506, 214] width 250 height 20
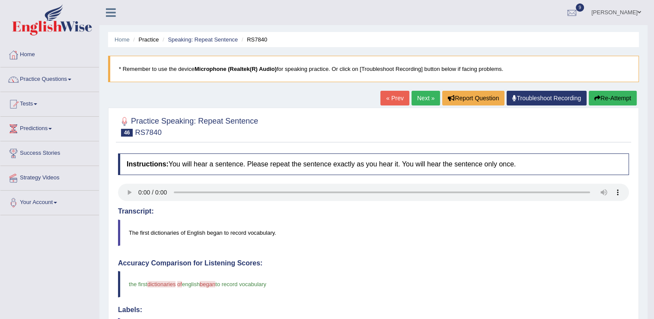
click at [598, 97] on icon "button" at bounding box center [597, 98] width 6 height 6
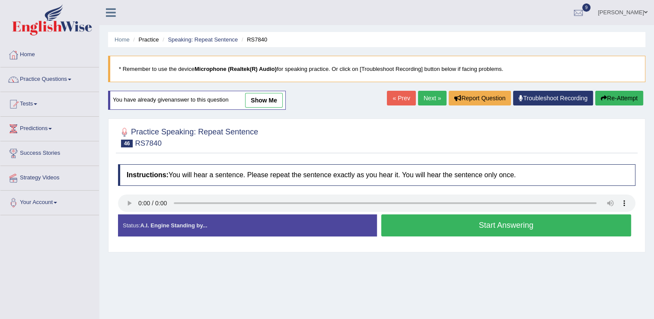
click at [455, 224] on button "Start Answering" at bounding box center [506, 225] width 250 height 22
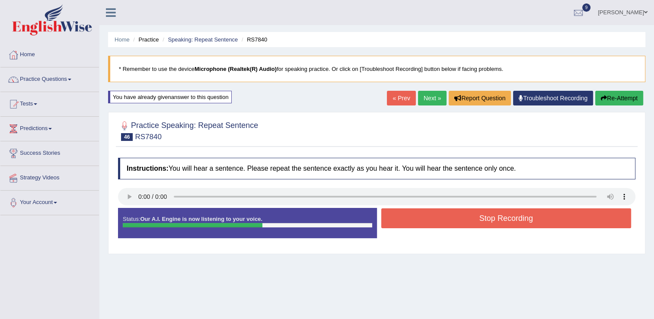
click at [455, 216] on button "Stop Recording" at bounding box center [506, 218] width 250 height 20
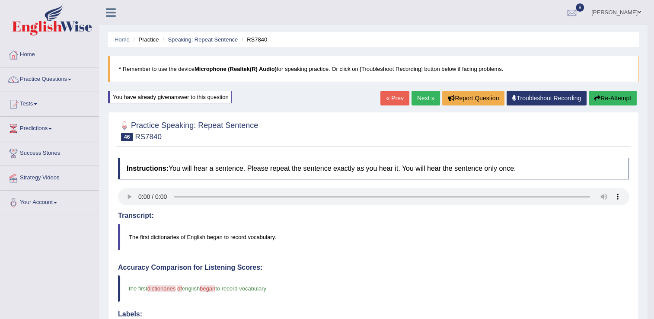
click at [419, 102] on link "Next »" at bounding box center [425, 98] width 29 height 15
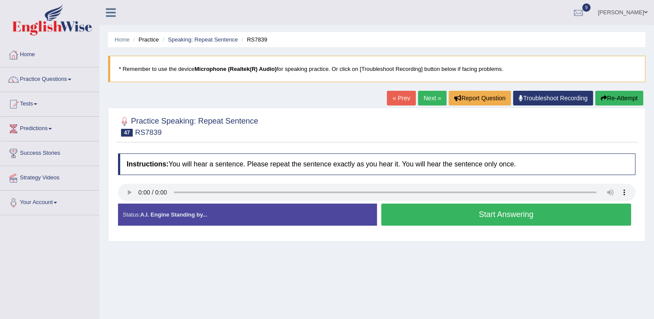
click at [456, 214] on button "Start Answering" at bounding box center [506, 215] width 250 height 22
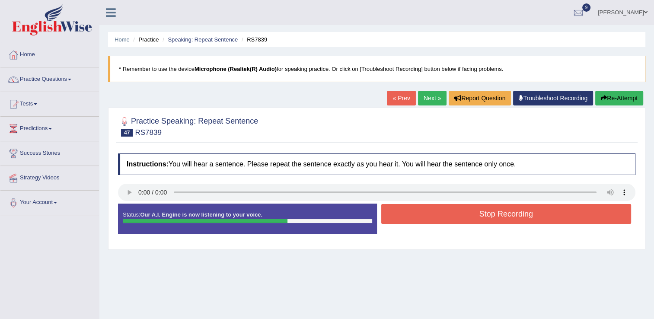
click at [456, 214] on button "Stop Recording" at bounding box center [506, 214] width 250 height 20
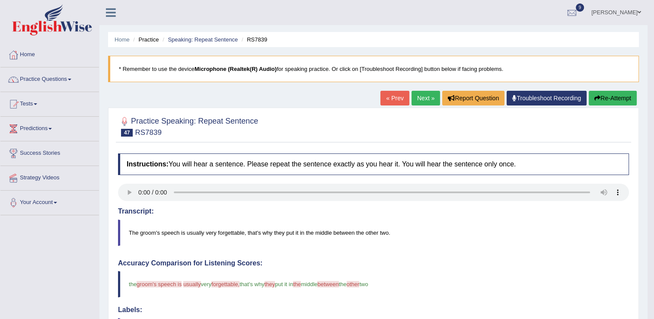
click at [618, 93] on button "Re-Attempt" at bounding box center [613, 98] width 48 height 15
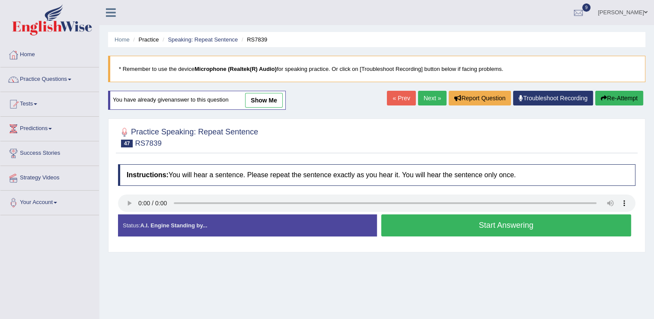
click at [417, 224] on button "Start Answering" at bounding box center [506, 225] width 250 height 22
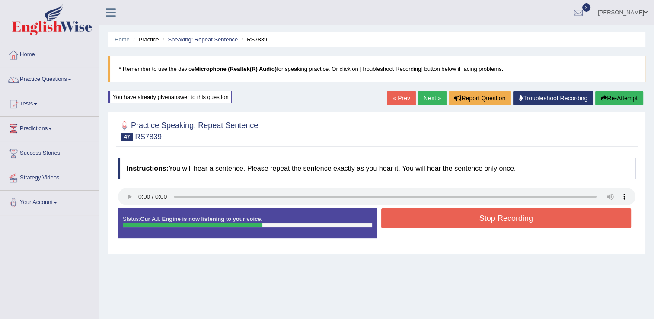
click at [417, 224] on button "Stop Recording" at bounding box center [506, 218] width 250 height 20
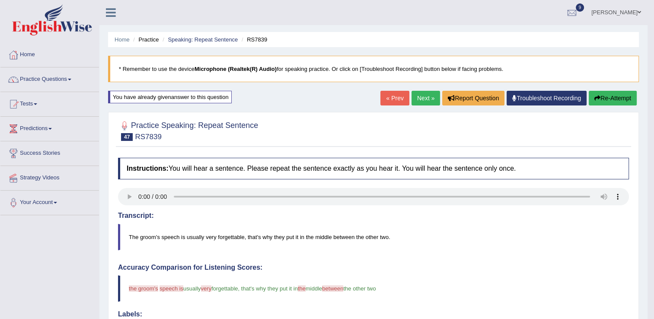
click at [423, 97] on link "Next »" at bounding box center [425, 98] width 29 height 15
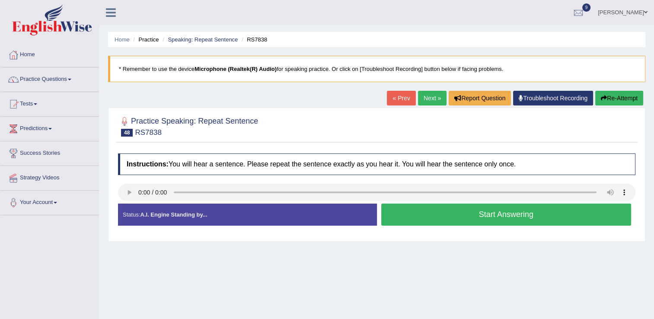
click at [396, 223] on button "Start Answering" at bounding box center [506, 215] width 250 height 22
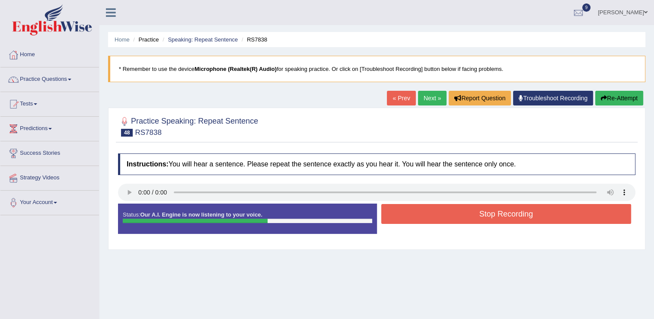
click at [397, 222] on button "Stop Recording" at bounding box center [506, 214] width 250 height 20
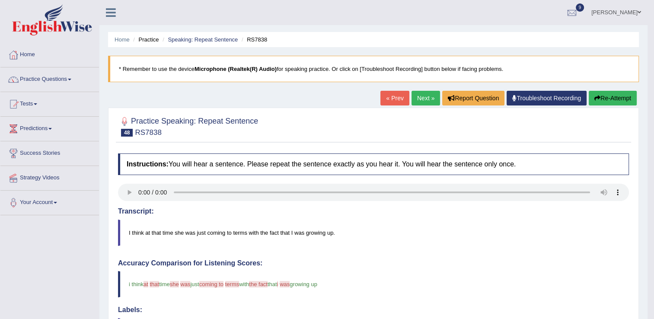
click at [615, 98] on button "Re-Attempt" at bounding box center [613, 98] width 48 height 15
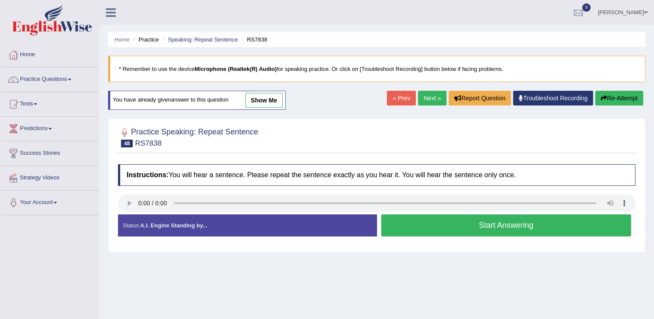
click at [498, 224] on button "Start Answering" at bounding box center [506, 225] width 250 height 22
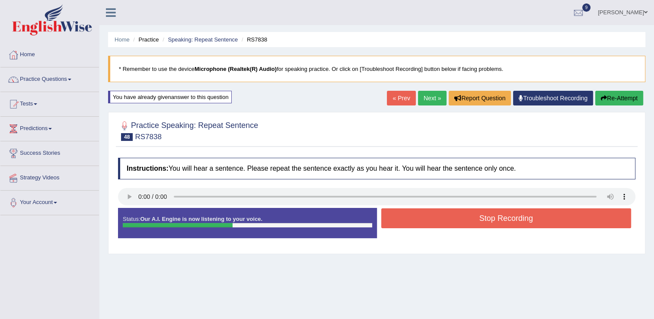
click at [498, 224] on button "Stop Recording" at bounding box center [506, 218] width 250 height 20
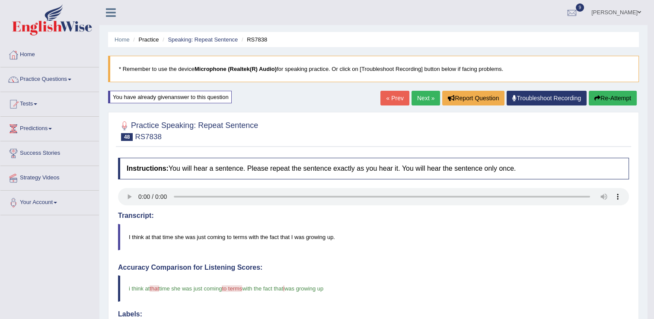
click at [423, 97] on link "Next »" at bounding box center [425, 98] width 29 height 15
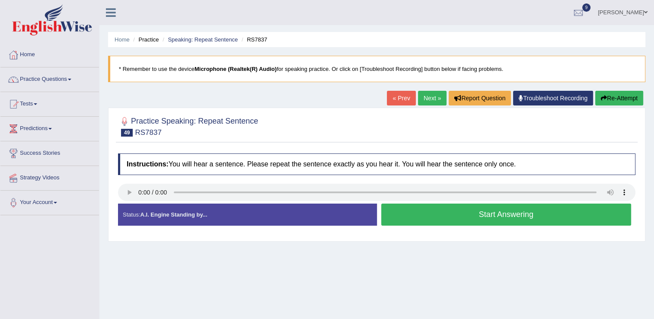
click at [467, 213] on button "Start Answering" at bounding box center [506, 215] width 250 height 22
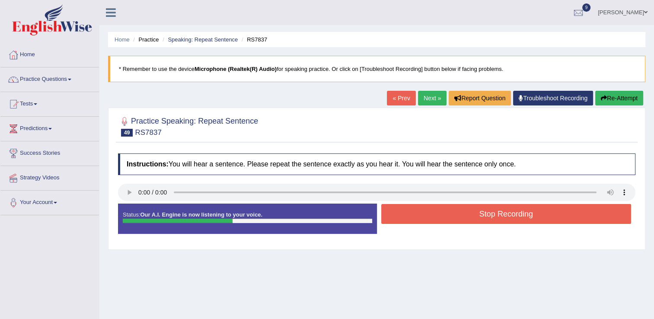
click at [467, 213] on button "Stop Recording" at bounding box center [506, 214] width 250 height 20
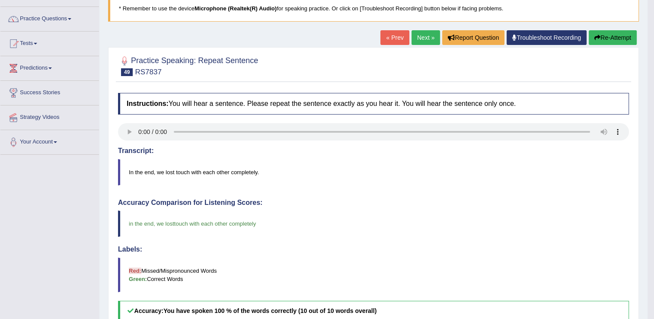
scroll to position [59, 0]
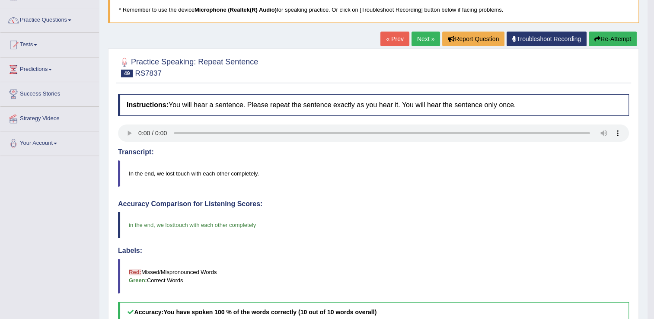
click at [423, 38] on link "Next »" at bounding box center [425, 39] width 29 height 15
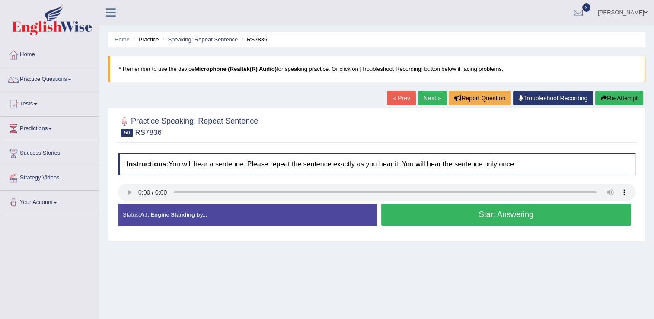
click at [414, 216] on button "Start Answering" at bounding box center [506, 215] width 250 height 22
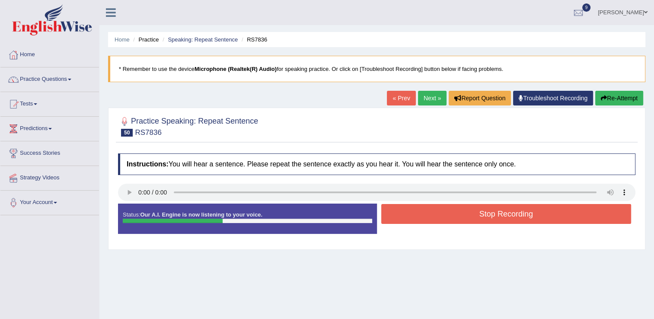
drag, startPoint x: 414, startPoint y: 216, endPoint x: 414, endPoint y: 266, distance: 49.3
click at [414, 266] on div "Home Practice Speaking: Repeat Sentence RS7836 * Remember to use the device Mic…" at bounding box center [376, 216] width 554 height 432
click at [394, 207] on button "Stop Recording" at bounding box center [506, 214] width 250 height 20
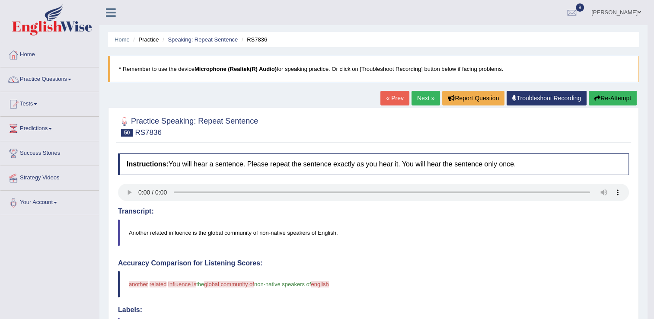
click at [599, 95] on button "Re-Attempt" at bounding box center [613, 98] width 48 height 15
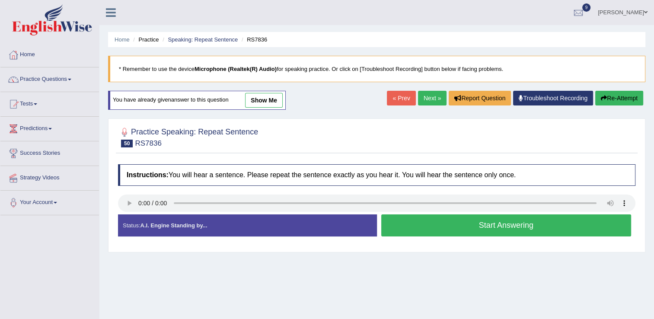
click at [455, 228] on button "Start Answering" at bounding box center [506, 225] width 250 height 22
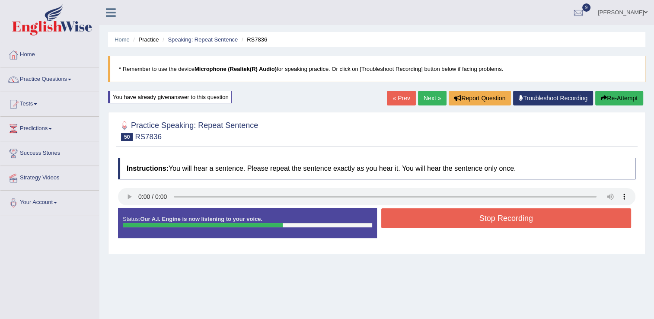
click at [456, 218] on button "Stop Recording" at bounding box center [506, 218] width 250 height 20
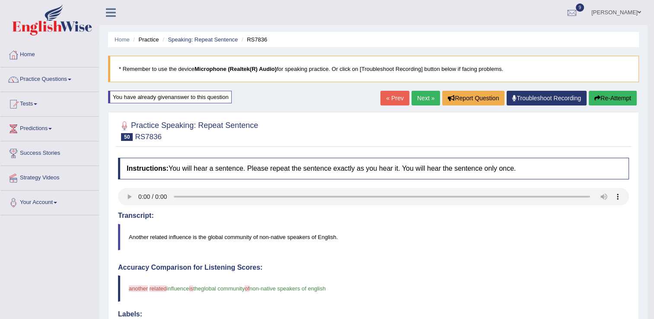
click at [421, 100] on link "Next »" at bounding box center [425, 98] width 29 height 15
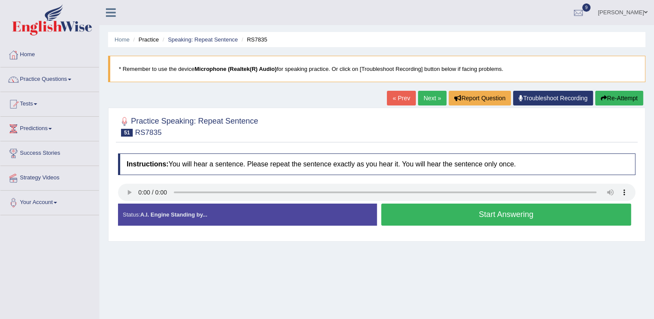
click at [389, 220] on button "Start Answering" at bounding box center [506, 215] width 250 height 22
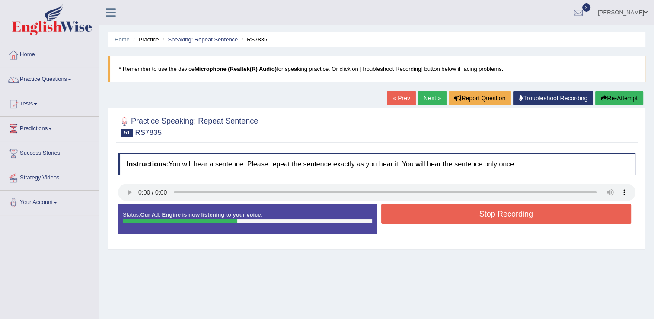
click at [389, 220] on button "Stop Recording" at bounding box center [506, 214] width 250 height 20
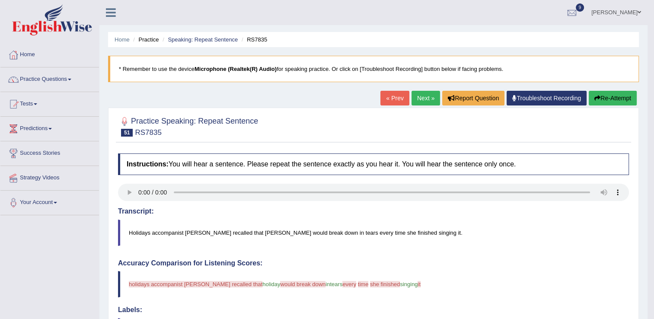
click at [598, 102] on button "Re-Attempt" at bounding box center [613, 98] width 48 height 15
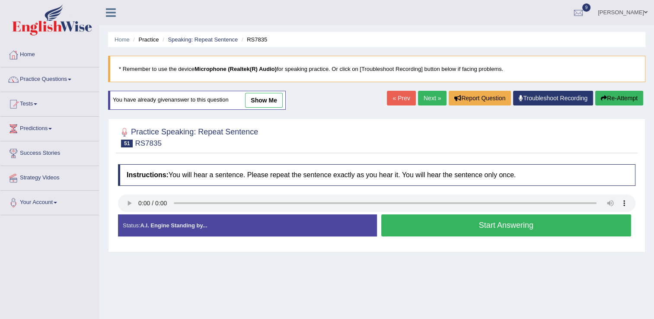
click at [403, 223] on button "Start Answering" at bounding box center [506, 225] width 250 height 22
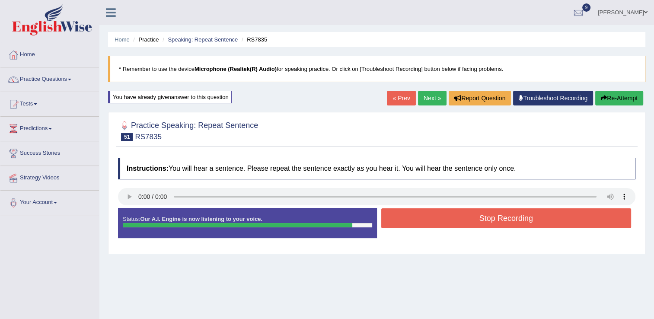
click at [411, 217] on button "Stop Recording" at bounding box center [506, 218] width 250 height 20
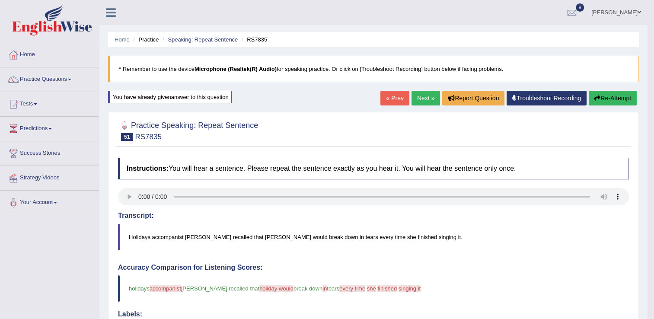
click at [419, 98] on link "Next »" at bounding box center [425, 98] width 29 height 15
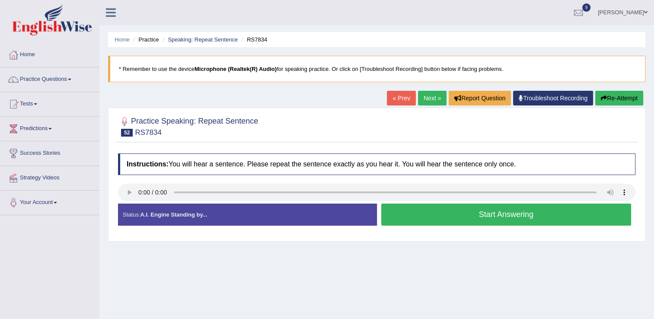
click at [450, 225] on div "Start Answering" at bounding box center [506, 216] width 259 height 24
click at [452, 218] on button "Start Answering" at bounding box center [506, 215] width 250 height 22
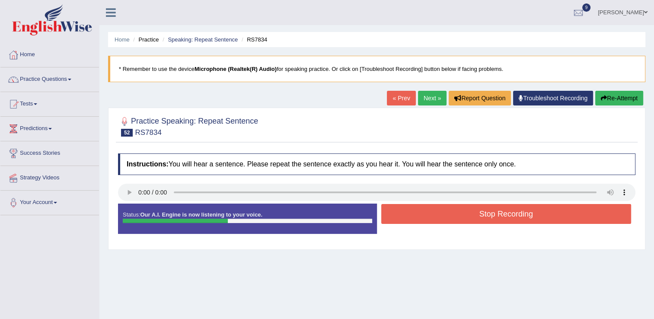
click at [452, 218] on button "Stop Recording" at bounding box center [506, 214] width 250 height 20
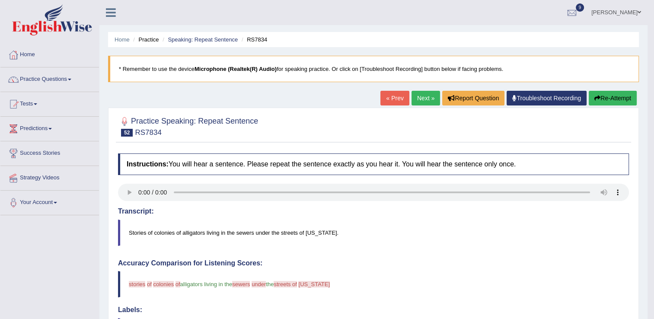
click at [600, 97] on button "Re-Attempt" at bounding box center [613, 98] width 48 height 15
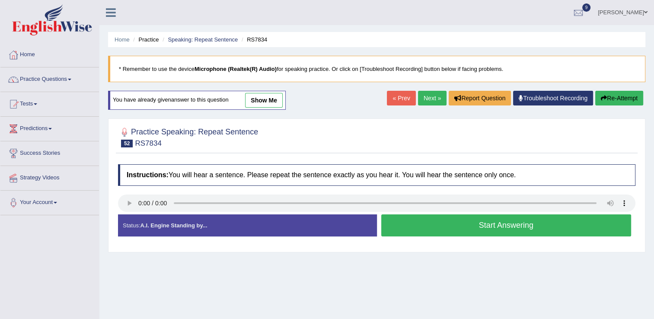
click at [405, 233] on button "Start Answering" at bounding box center [506, 225] width 250 height 22
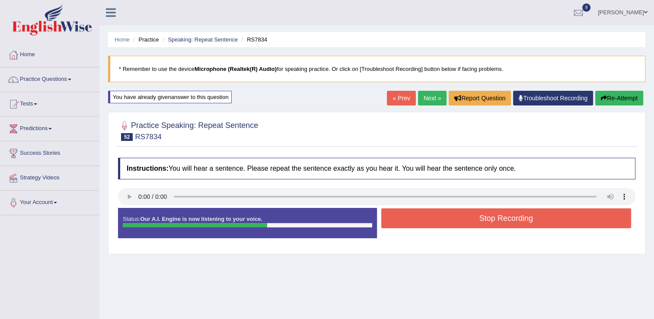
click at [449, 219] on button "Stop Recording" at bounding box center [506, 218] width 250 height 20
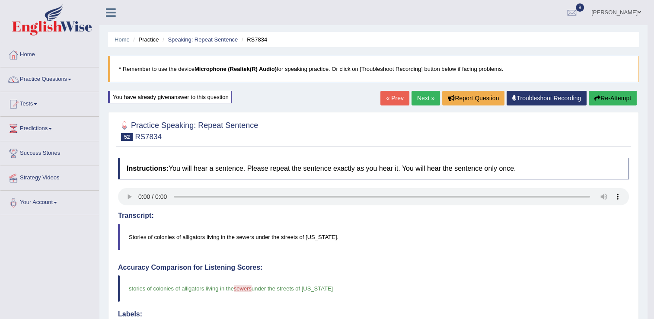
click at [433, 97] on link "Next »" at bounding box center [425, 98] width 29 height 15
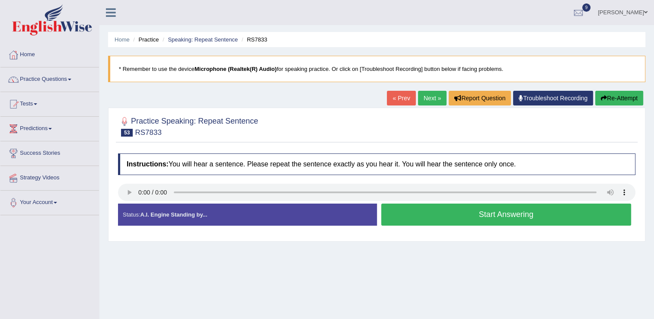
click at [426, 216] on button "Start Answering" at bounding box center [506, 215] width 250 height 22
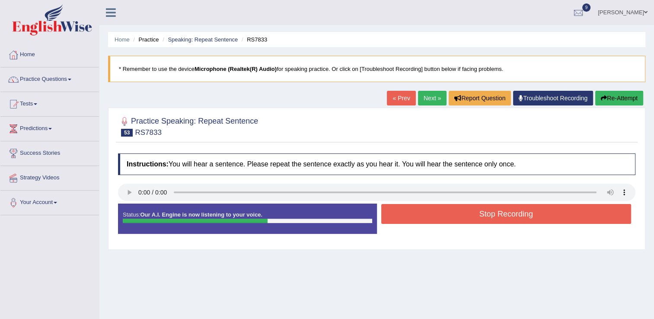
click at [429, 214] on button "Stop Recording" at bounding box center [506, 214] width 250 height 20
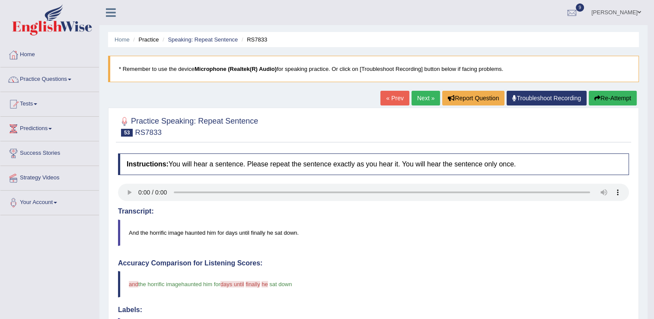
click at [606, 96] on button "Re-Attempt" at bounding box center [613, 98] width 48 height 15
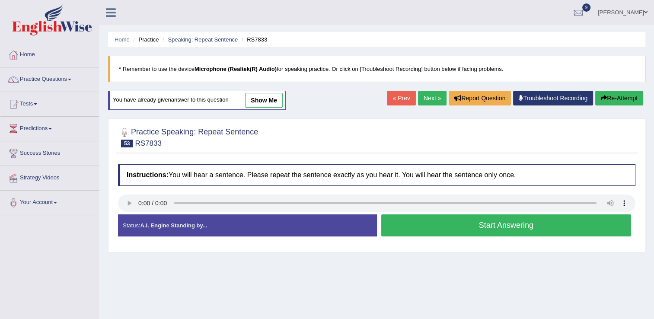
click at [404, 227] on button "Start Answering" at bounding box center [506, 225] width 250 height 22
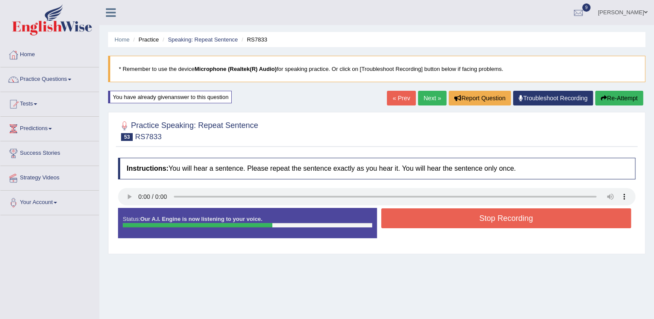
click at [405, 220] on button "Stop Recording" at bounding box center [506, 218] width 250 height 20
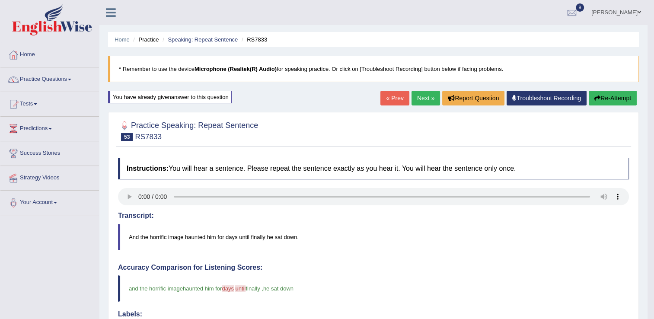
click at [414, 97] on link "Next »" at bounding box center [425, 98] width 29 height 15
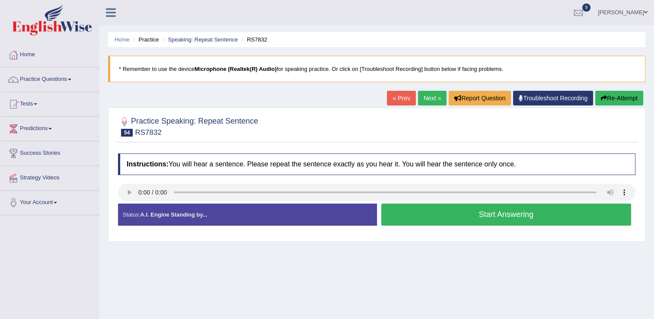
click at [432, 211] on button "Start Answering" at bounding box center [506, 215] width 250 height 22
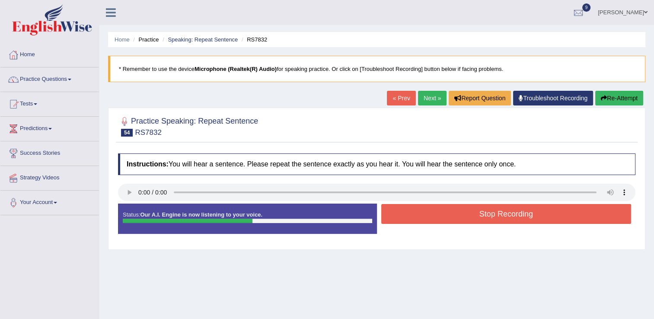
click at [432, 211] on button "Stop Recording" at bounding box center [506, 214] width 250 height 20
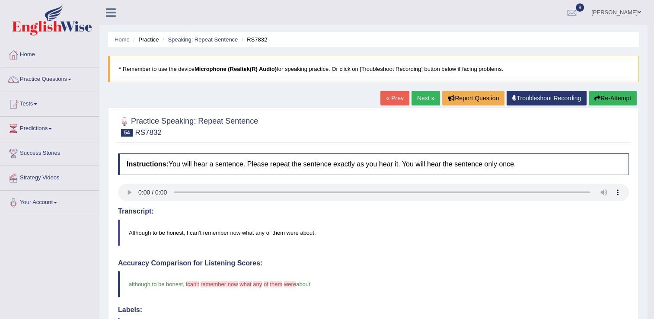
click at [415, 99] on link "Next »" at bounding box center [425, 98] width 29 height 15
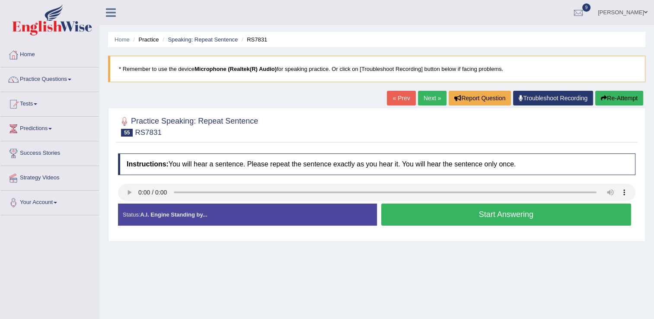
click at [456, 214] on button "Start Answering" at bounding box center [506, 215] width 250 height 22
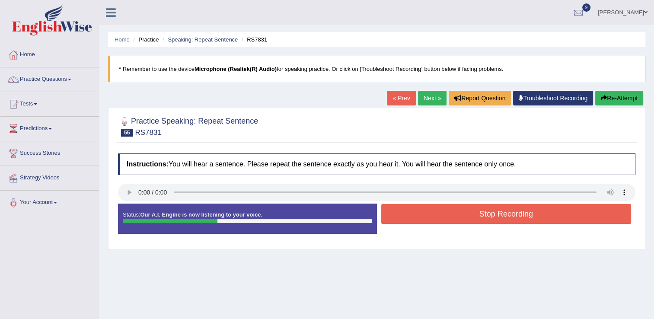
drag, startPoint x: 456, startPoint y: 214, endPoint x: 453, endPoint y: 279, distance: 64.5
click at [453, 279] on div "Home Practice Speaking: Repeat Sentence RS7831 * Remember to use the device Mic…" at bounding box center [376, 216] width 554 height 432
click at [449, 210] on button "Stop Recording" at bounding box center [506, 214] width 250 height 20
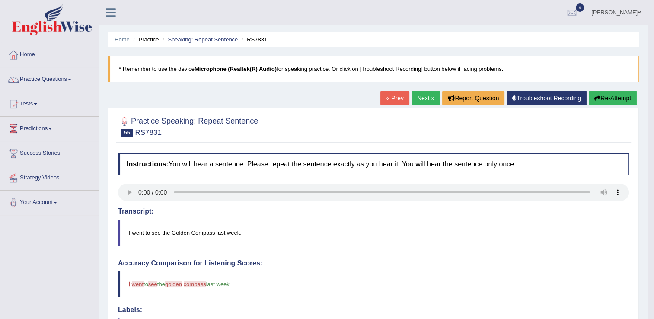
click at [599, 94] on button "Re-Attempt" at bounding box center [613, 98] width 48 height 15
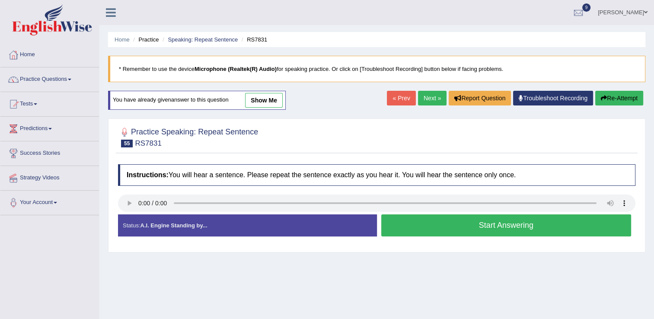
click at [439, 231] on button "Start Answering" at bounding box center [506, 225] width 250 height 22
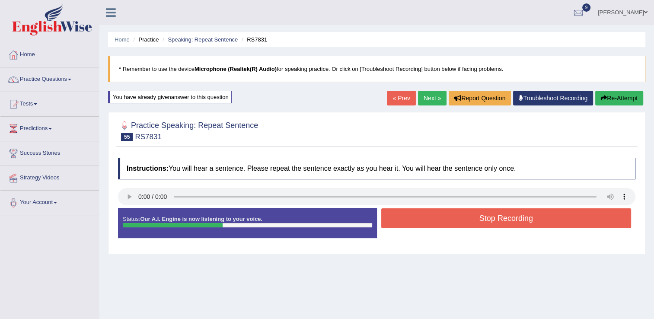
click at [456, 215] on button "Stop Recording" at bounding box center [506, 218] width 250 height 20
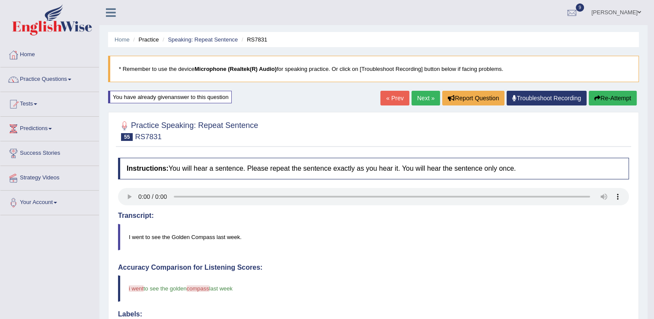
click at [420, 105] on link "Next »" at bounding box center [425, 98] width 29 height 15
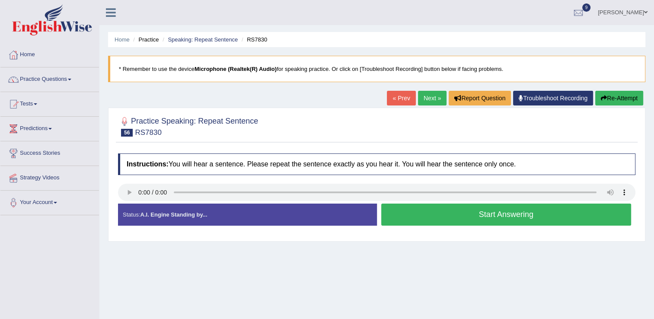
click at [416, 211] on button "Start Answering" at bounding box center [506, 215] width 250 height 22
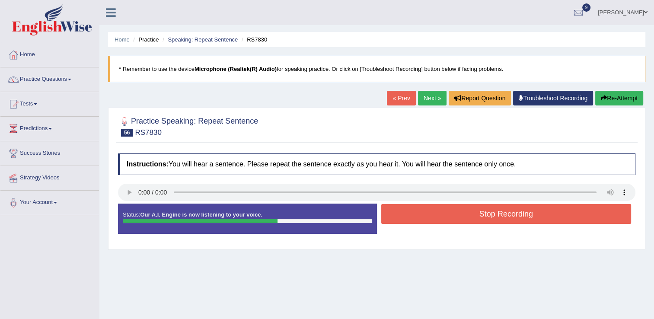
click at [416, 211] on button "Stop Recording" at bounding box center [506, 214] width 250 height 20
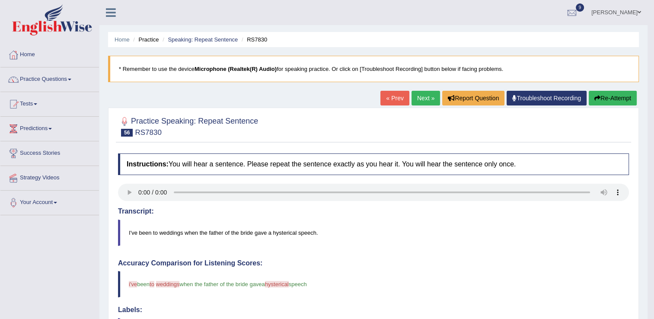
click at [415, 103] on link "Next »" at bounding box center [425, 98] width 29 height 15
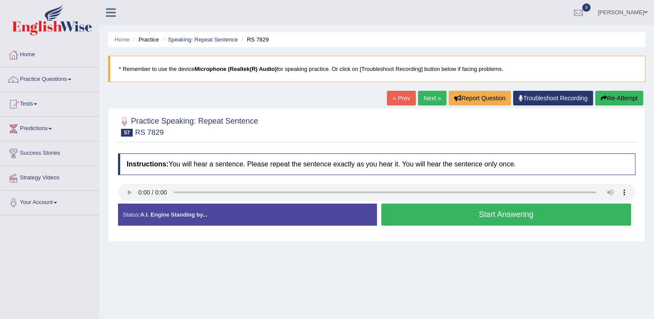
click at [398, 220] on button "Start Answering" at bounding box center [506, 215] width 250 height 22
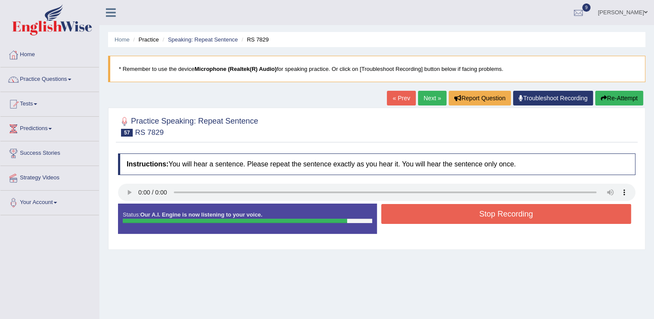
click at [402, 210] on button "Stop Recording" at bounding box center [506, 214] width 250 height 20
